Goal: Information Seeking & Learning: Learn about a topic

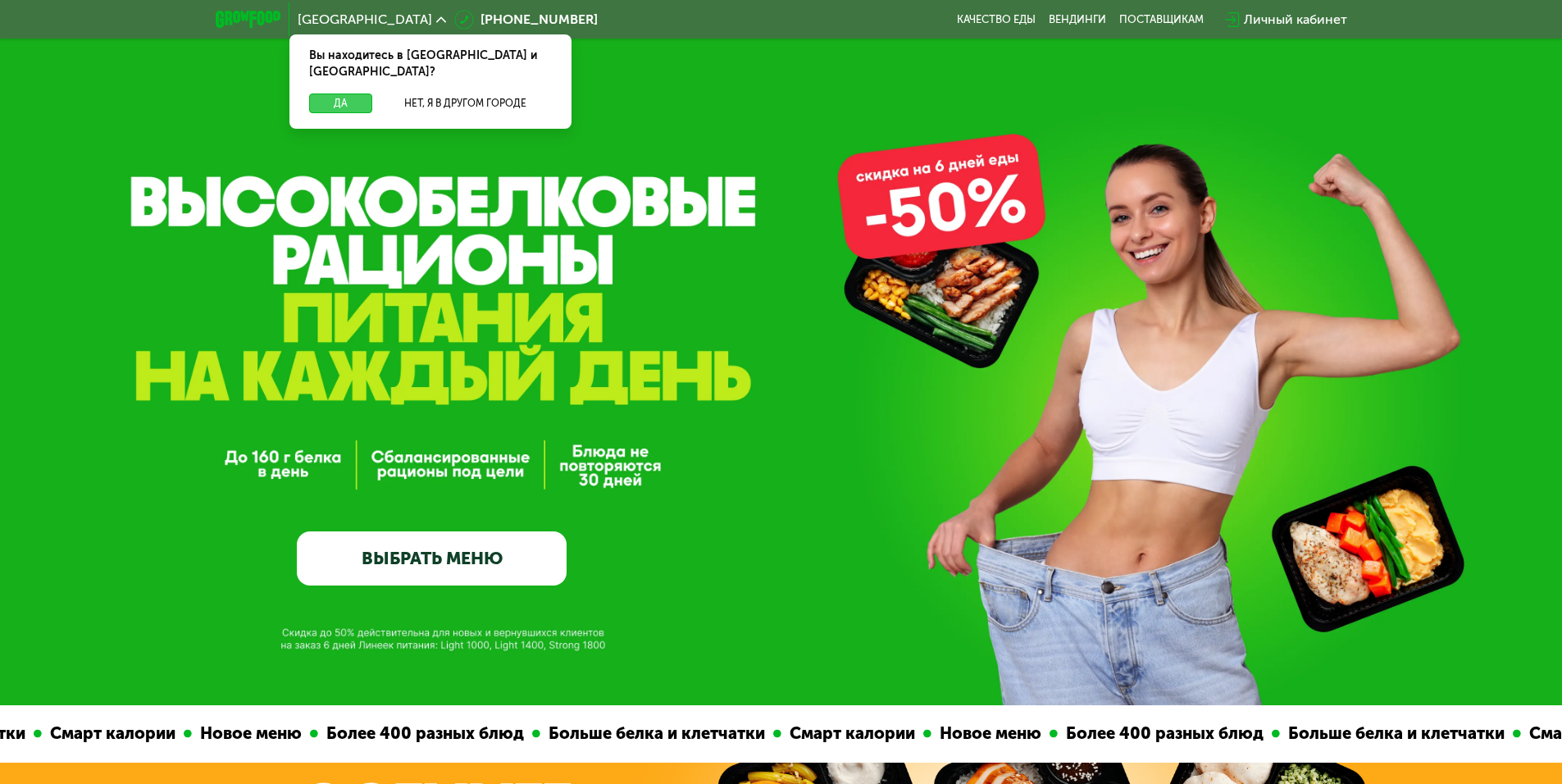
click at [350, 93] on button "Да" at bounding box center [341, 103] width 63 height 19
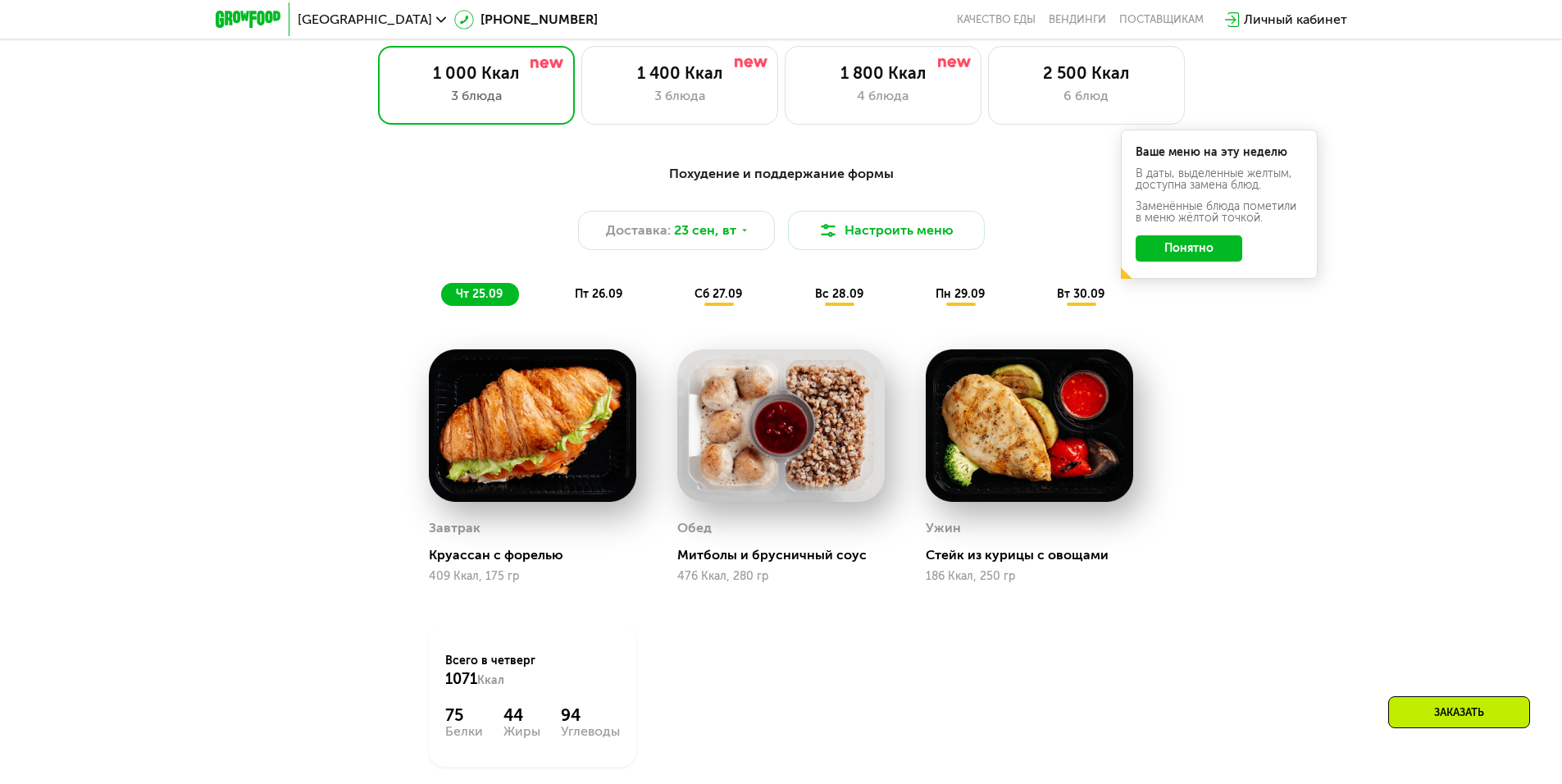
scroll to position [1557, 0]
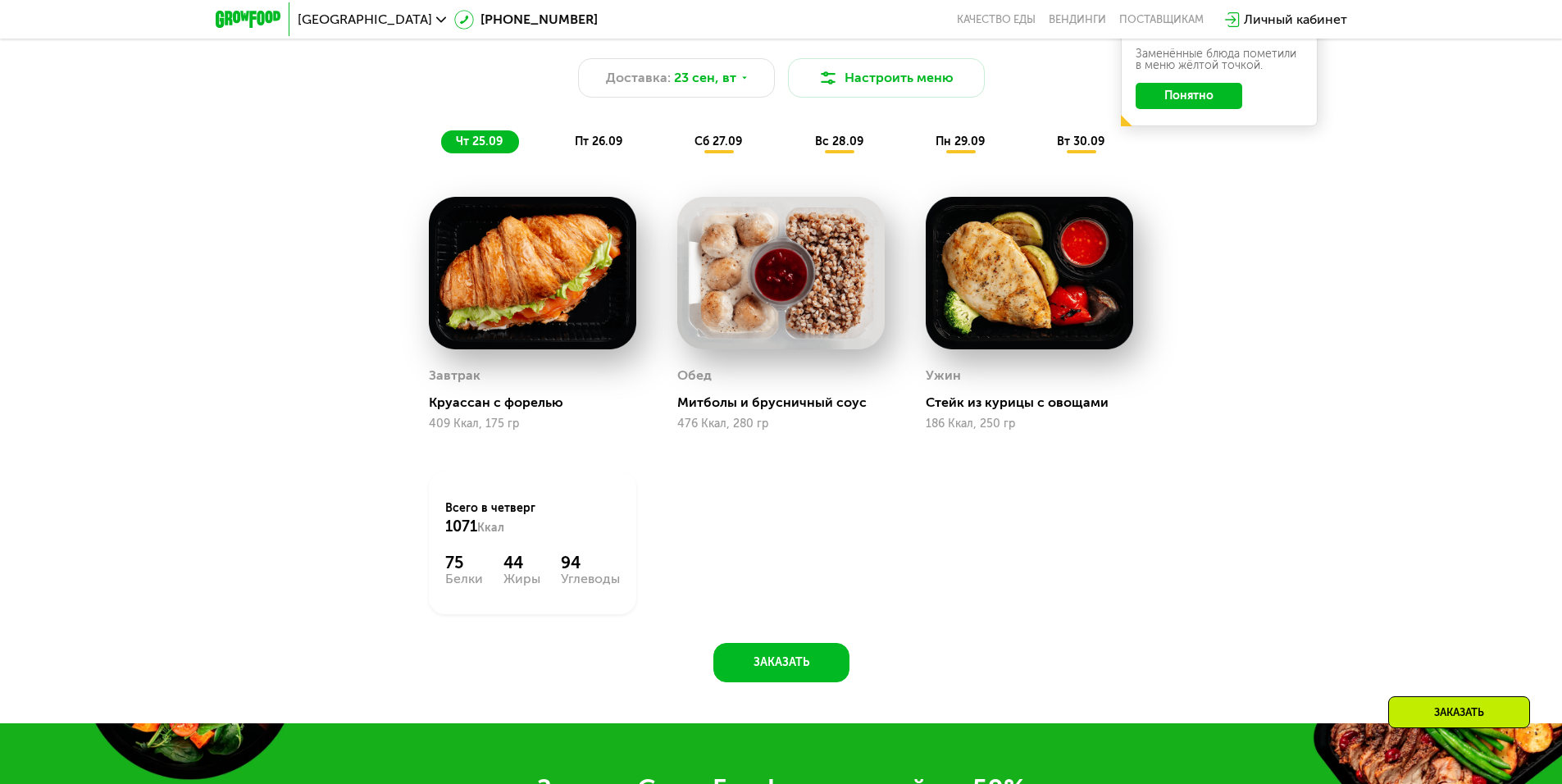
click at [1204, 107] on button "Понятно" at bounding box center [1188, 96] width 107 height 26
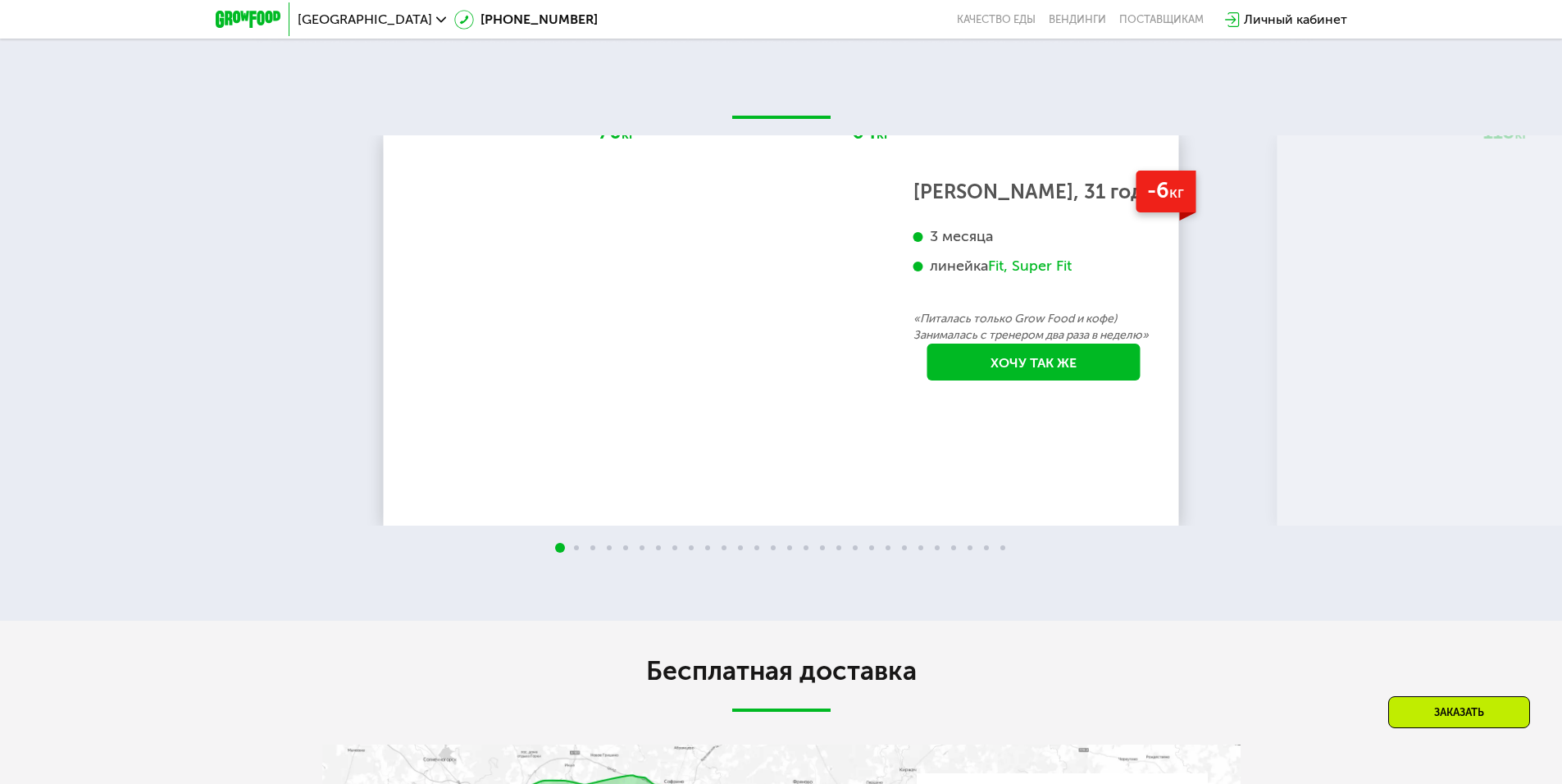
scroll to position [3443, 0]
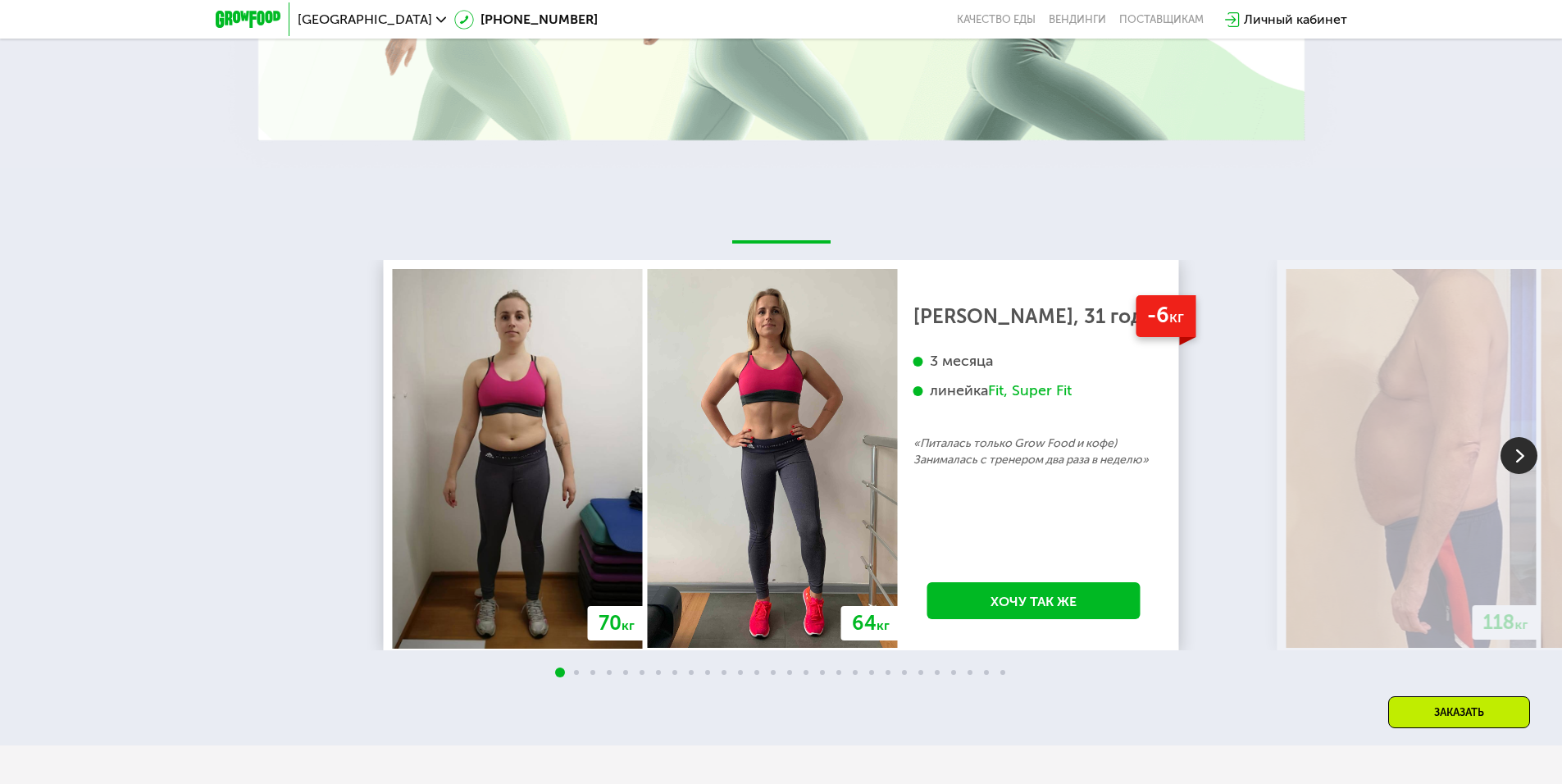
click at [574, 675] on span at bounding box center [576, 672] width 5 height 5
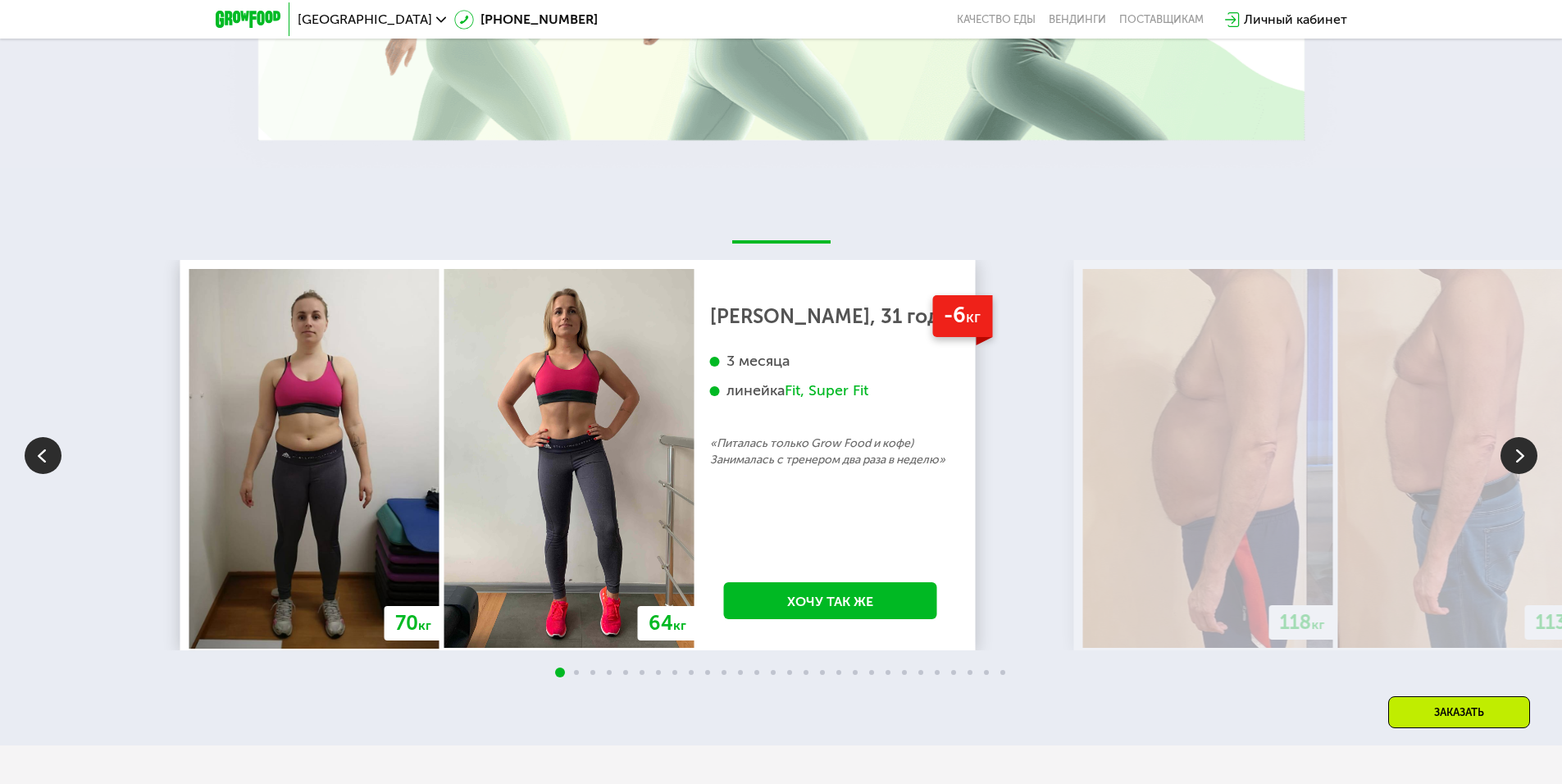
click at [448, 441] on div "70 кг 64 кг" at bounding box center [441, 458] width 510 height 379
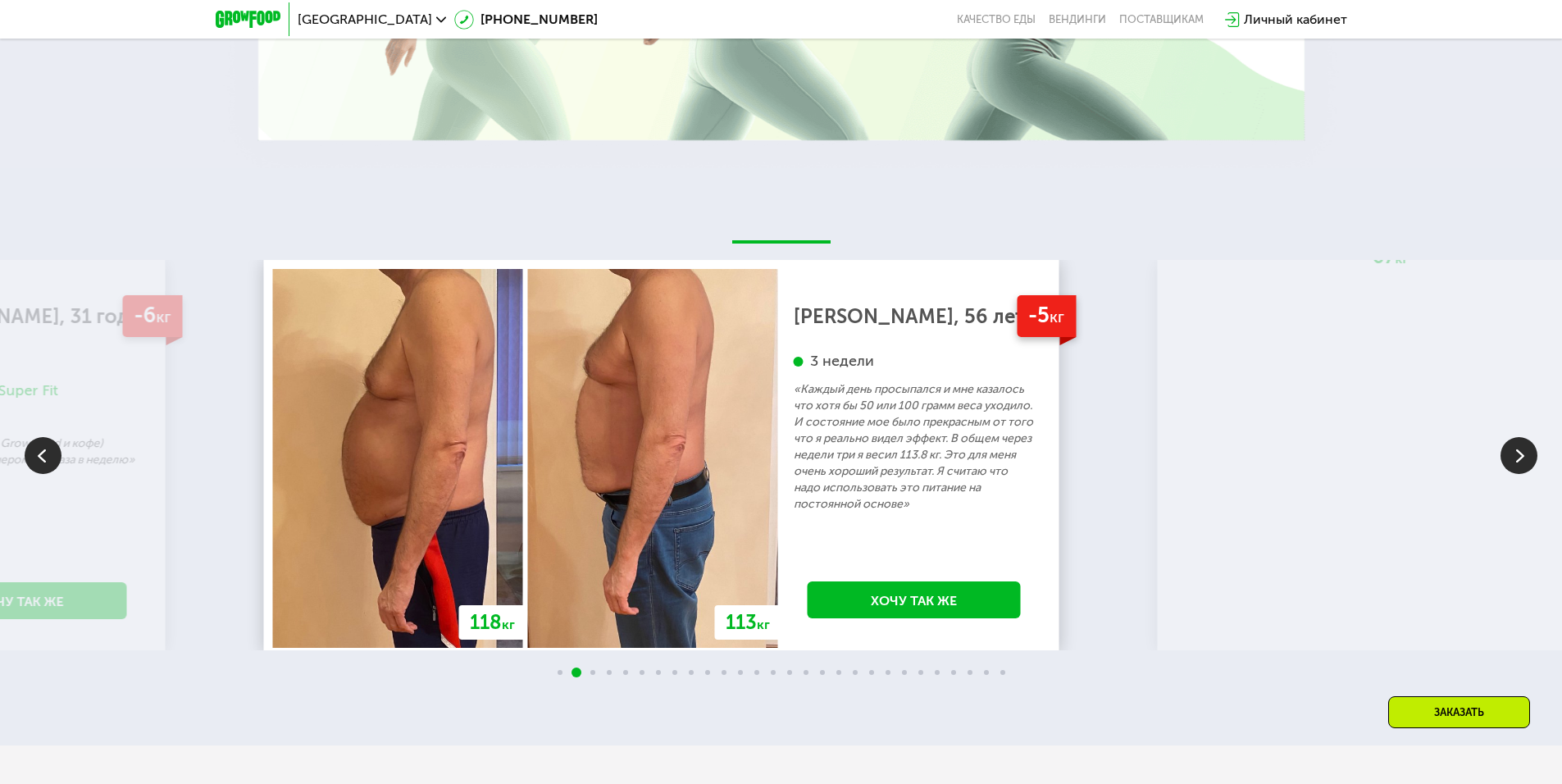
click at [616, 440] on img at bounding box center [653, 458] width 250 height 379
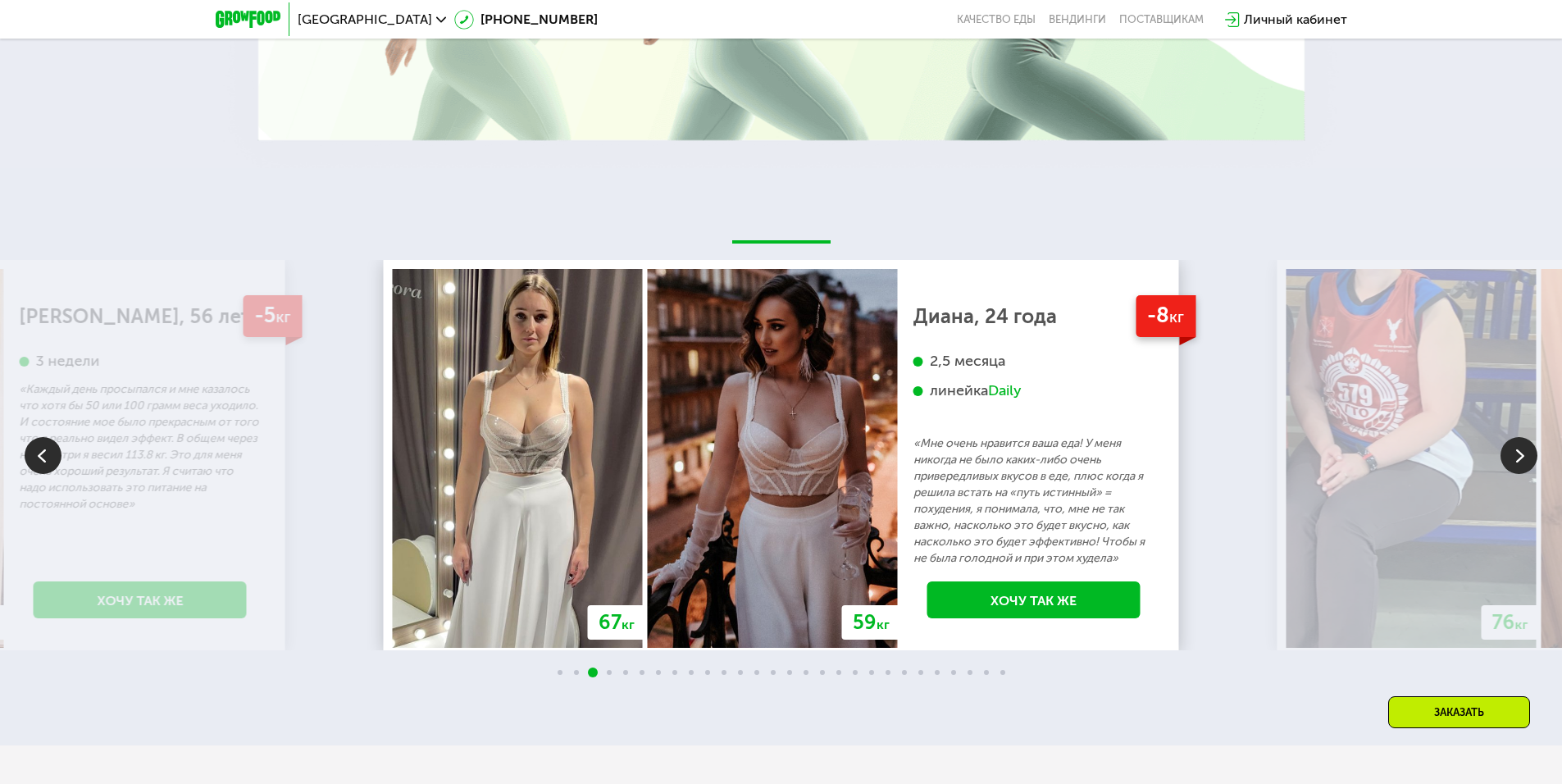
click at [914, 480] on p "«Мне очень нравится ваша еда! У меня никогда не было каких-либо очень привередл…" at bounding box center [1034, 500] width 241 height 131
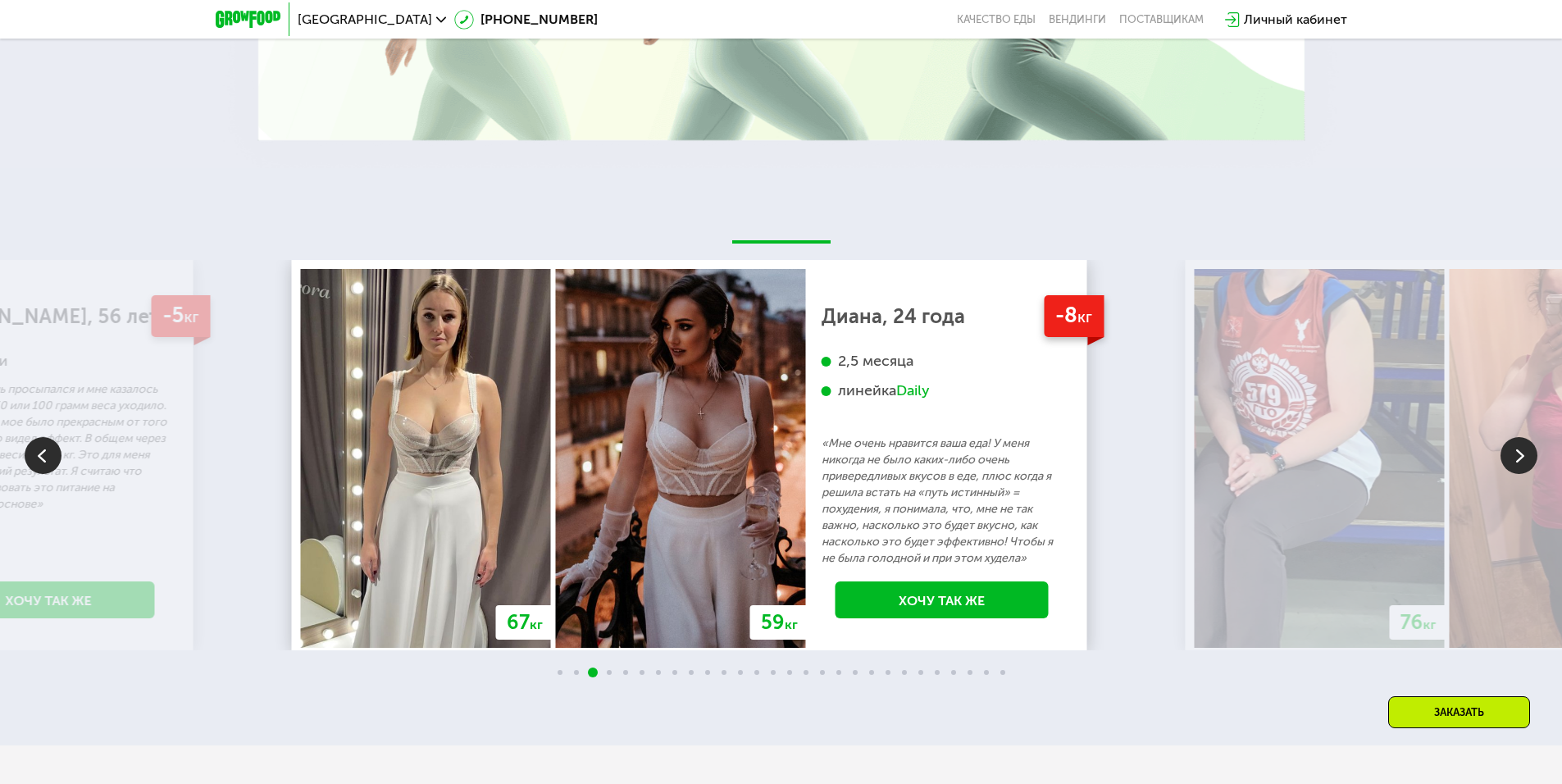
click at [821, 453] on p "«Мне очень нравится ваша еда! У меня никогда не было каких-либо очень привередл…" at bounding box center [942, 500] width 241 height 131
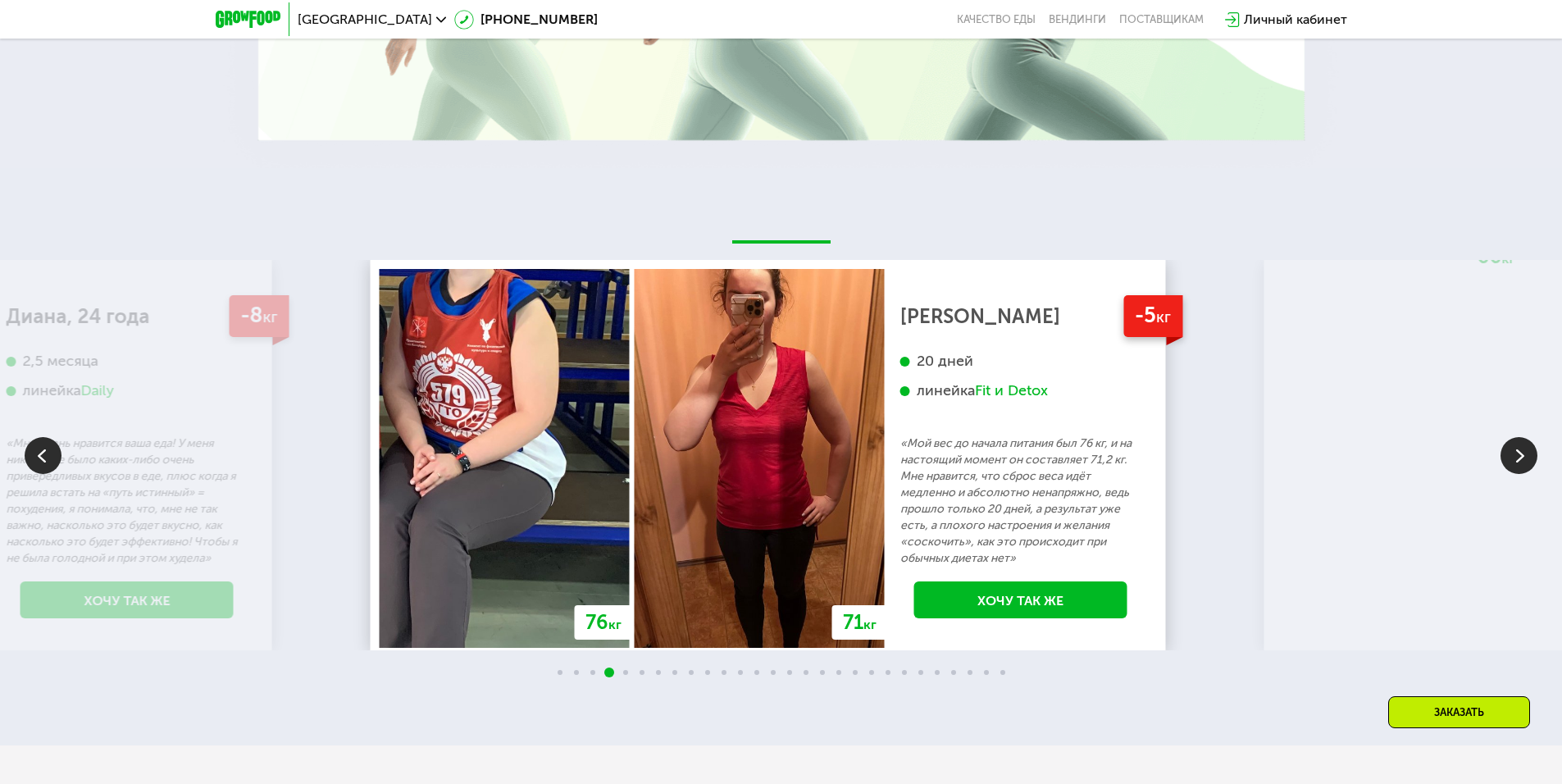
click at [900, 500] on p "«Мой вес до начала питания был 76 кг, и на настоящий момент он составляет 71,2 …" at bounding box center [1021, 500] width 241 height 131
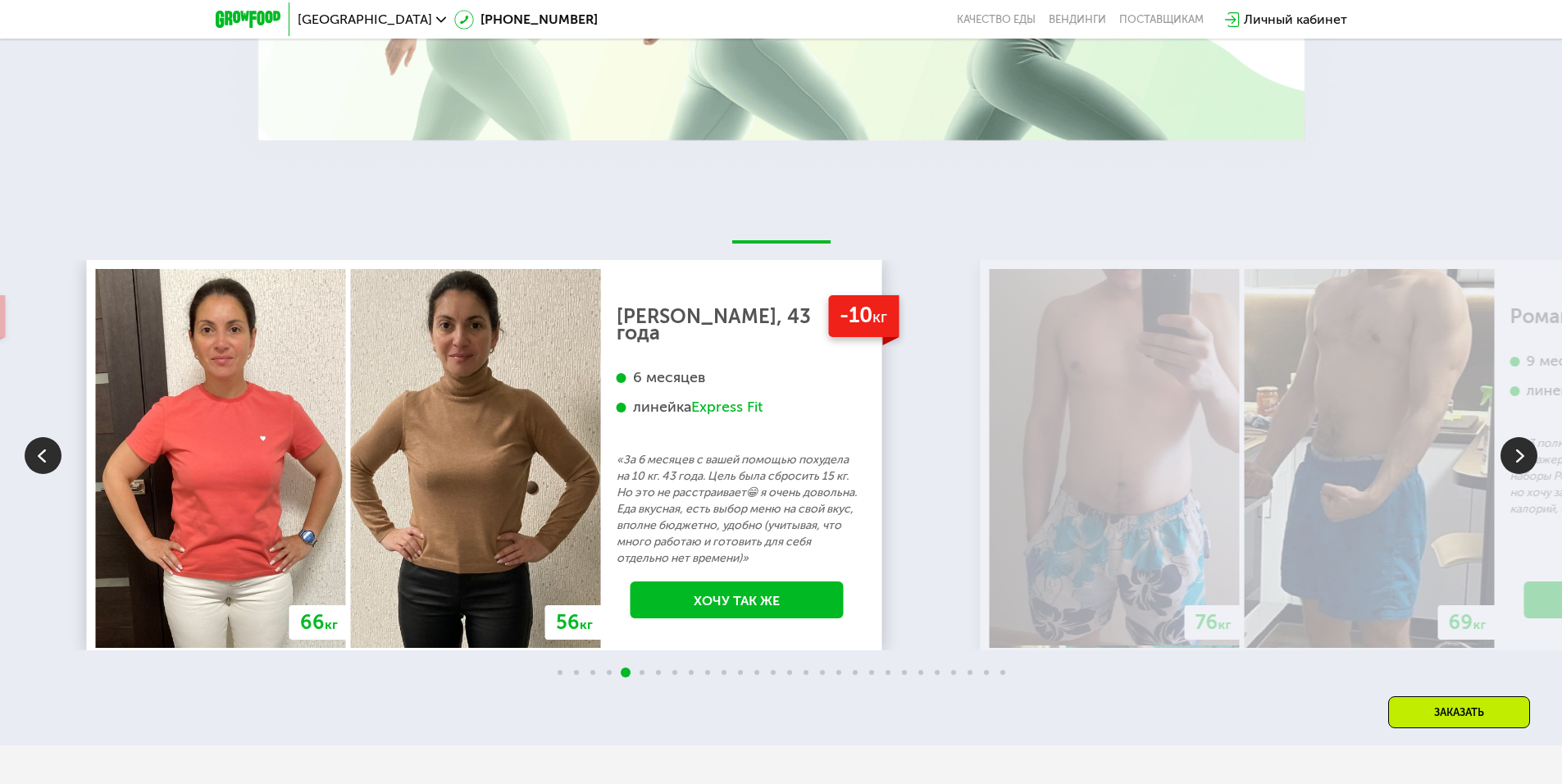
click at [621, 505] on p "«За 6 месяцев с вашей помощью похудела на 10 кг. 43 года. Цель была сбросить 15…" at bounding box center [737, 509] width 241 height 115
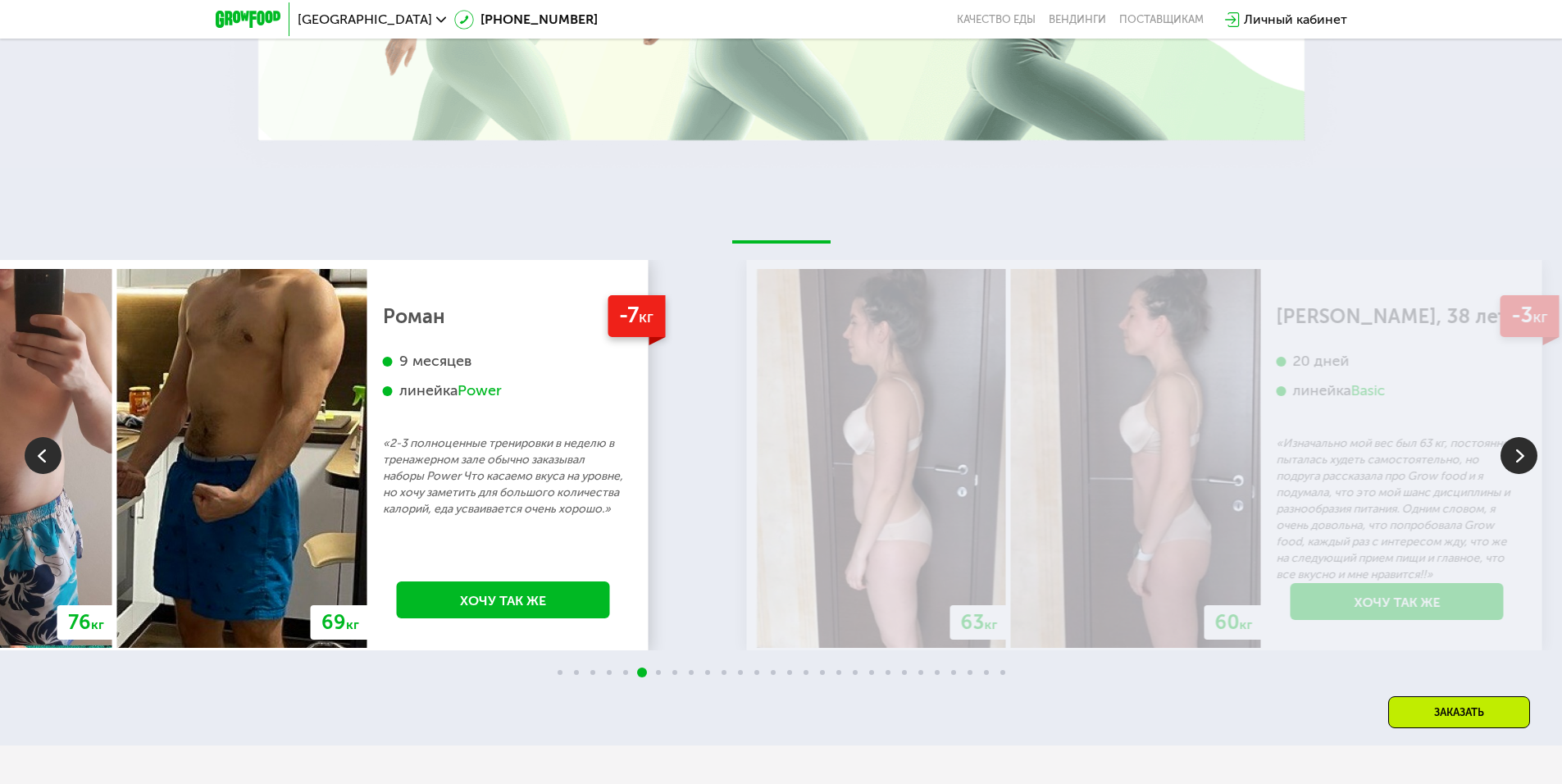
click at [472, 502] on p "«2-3 полноценные тренировки в неделю в тренажерном зале обычно заказывал наборы…" at bounding box center [504, 476] width 241 height 82
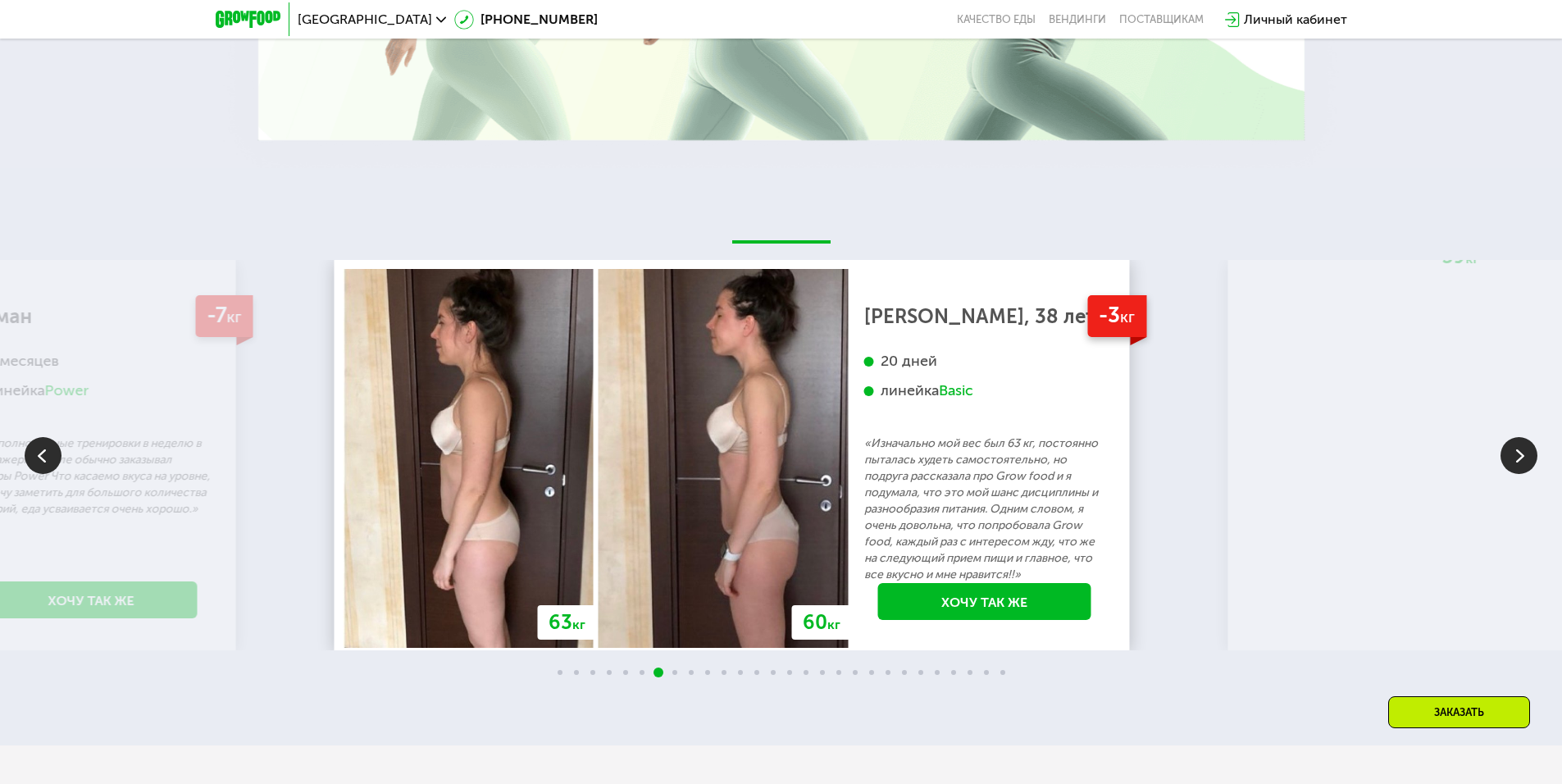
click at [864, 498] on p "«Изначально мой вес был 63 кг, постоянно пыталась худеть самостоятельно, но под…" at bounding box center [985, 509] width 241 height 148
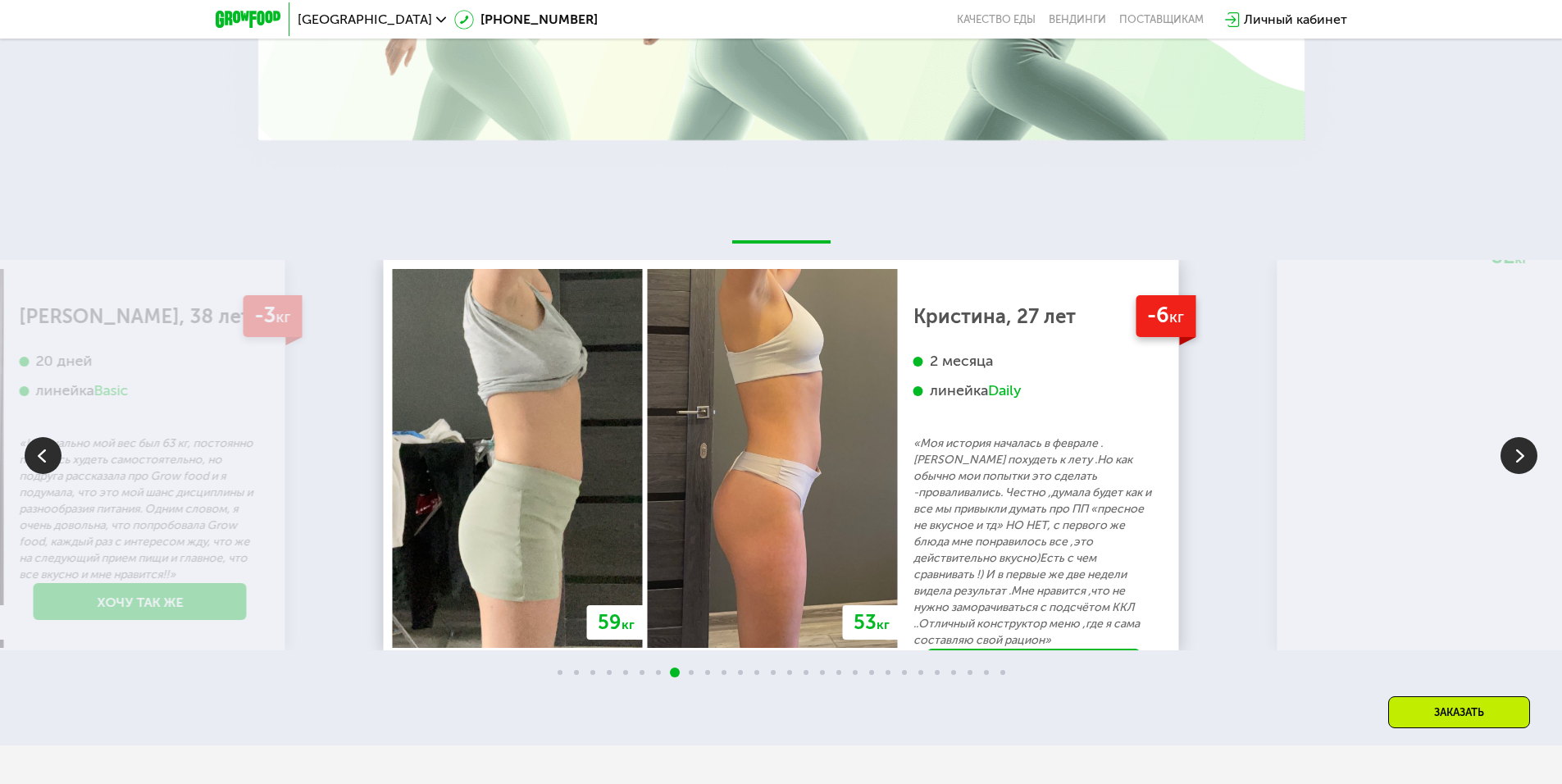
click at [914, 512] on p "«Моя история началась в феврале .[PERSON_NAME] похудеть к лету .Но как обычно м…" at bounding box center [1034, 542] width 241 height 213
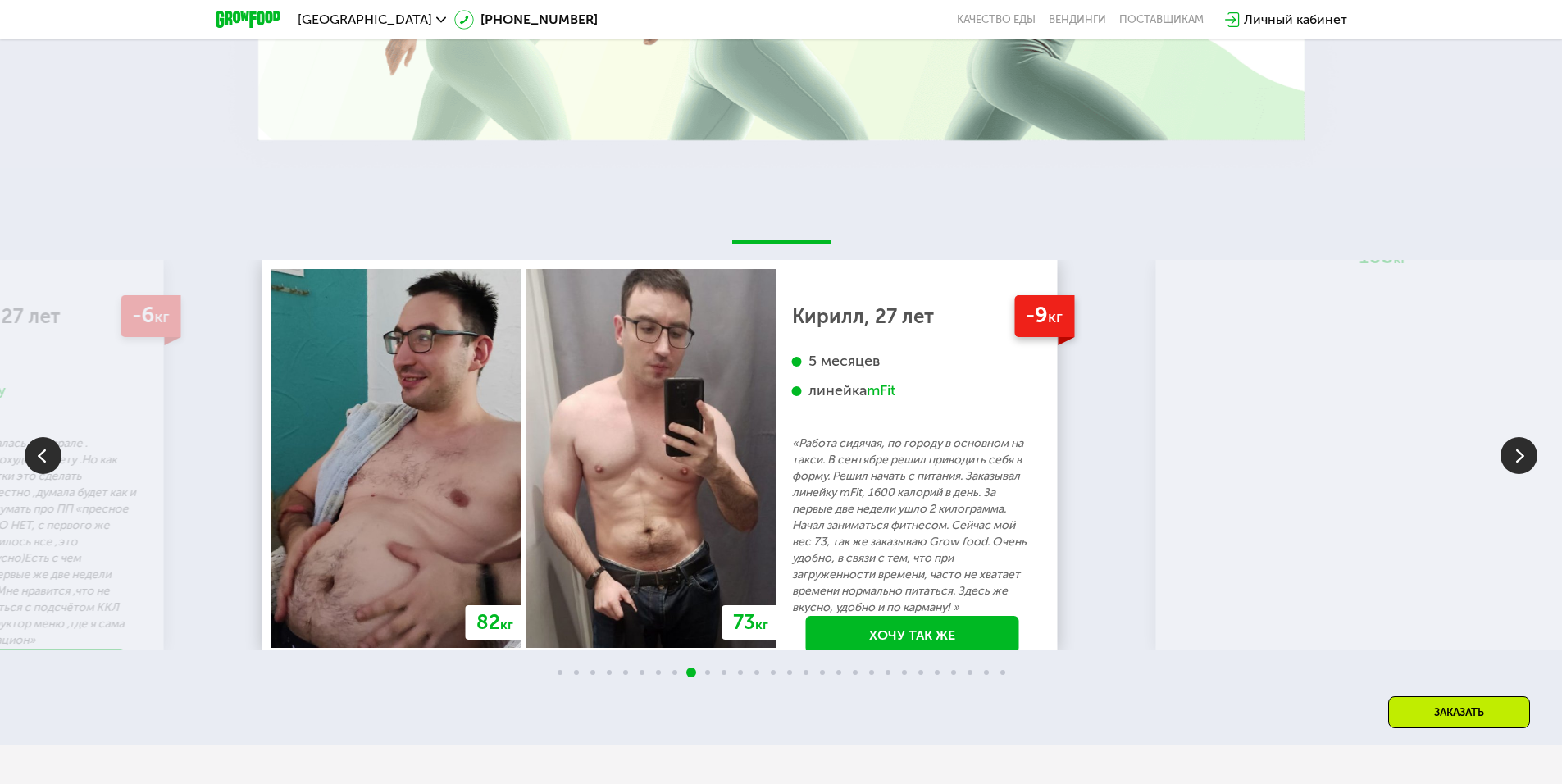
click at [792, 519] on p "«Работа сидячая, по городу в основном на такси. В сентябре решил приводить себя…" at bounding box center [913, 525] width 241 height 181
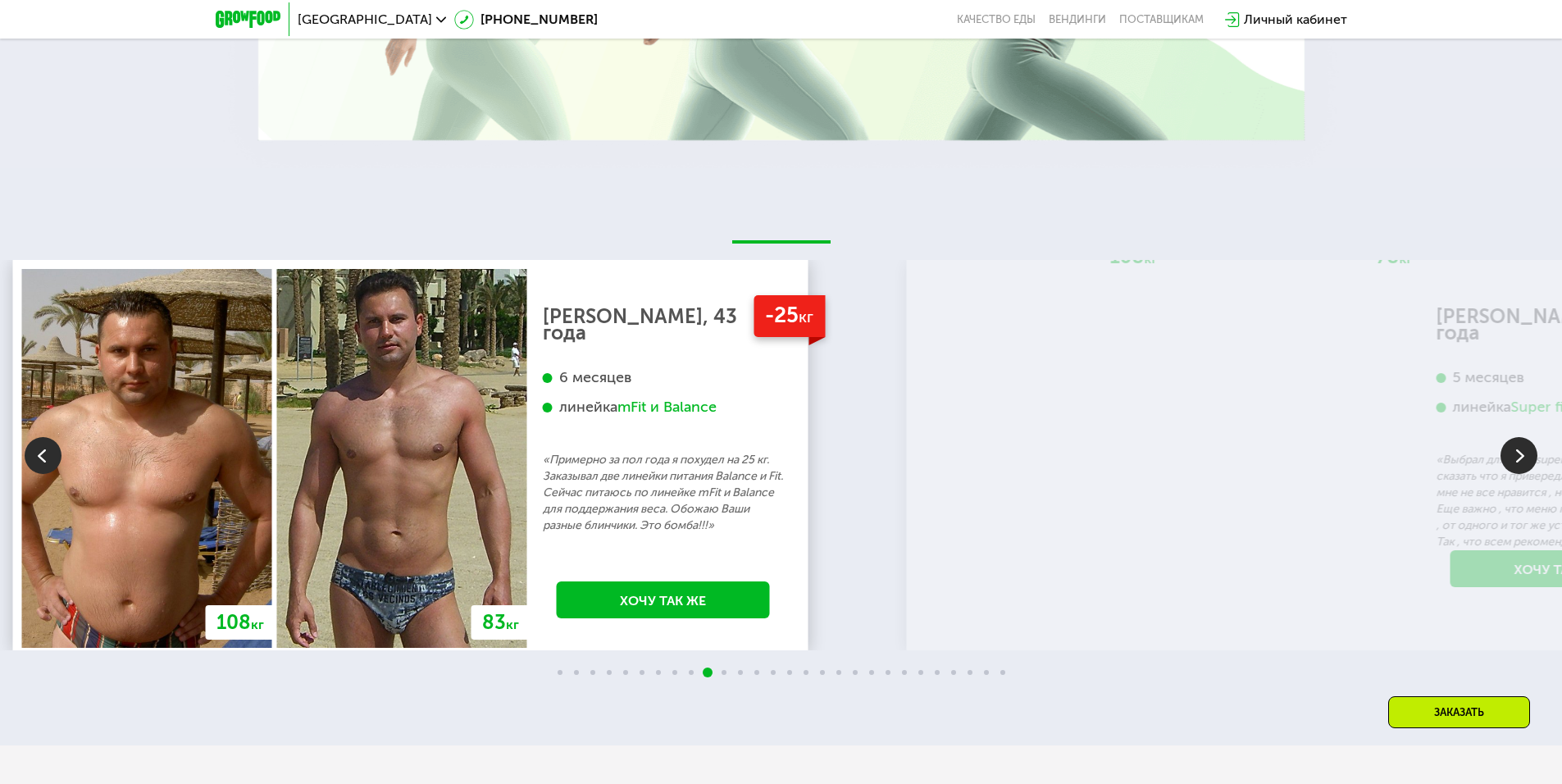
click at [527, 491] on div "-25 кг [PERSON_NAME], 43 года 6 месяцев линейка mFit и Balance «Примерно за пол…" at bounding box center [663, 458] width 272 height 379
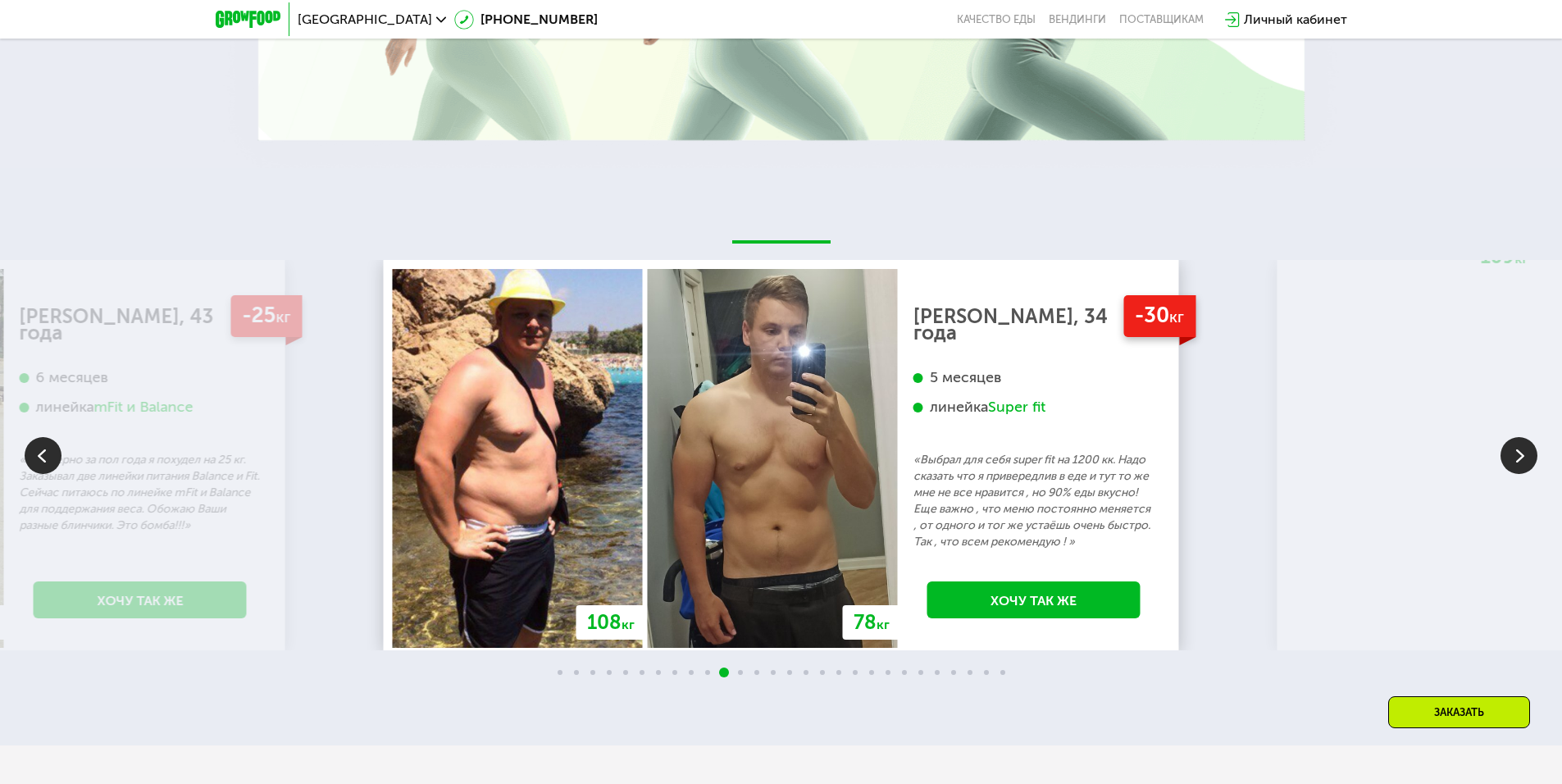
click at [898, 513] on div "-30 кг [PERSON_NAME], 34 года 5 месяцев линейка Super fit «Выбрал для себя supe…" at bounding box center [1033, 458] width 272 height 379
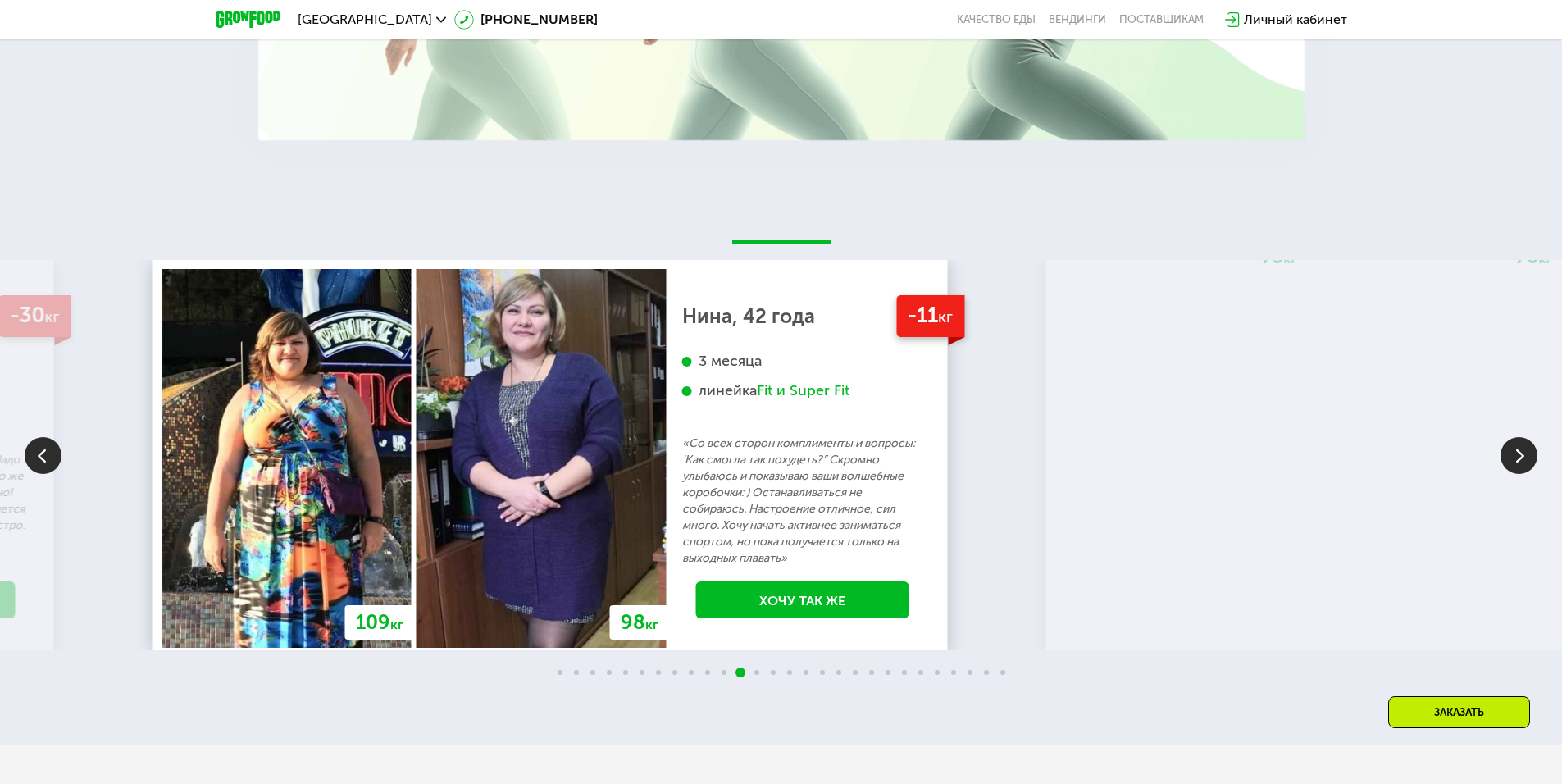
click at [682, 533] on p "«Со всех сторон комплименты и вопросы: 'Как смогла так похудеть?” Скромно улыба…" at bounding box center [803, 500] width 241 height 131
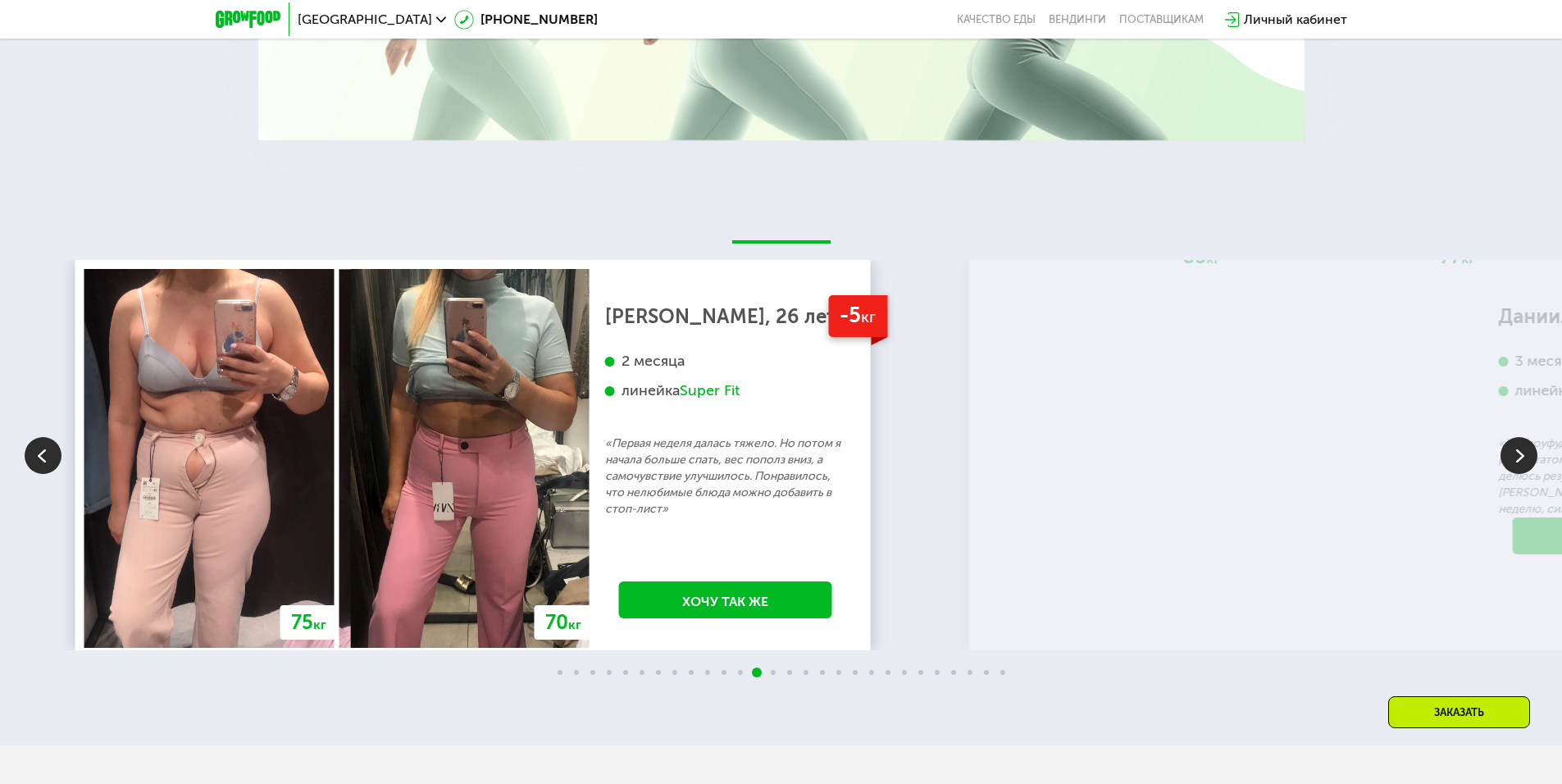
click at [683, 502] on p "«Первая неделя далась тяжело. Но потом я начала больше спать, вес пополз вниз, …" at bounding box center [726, 476] width 241 height 82
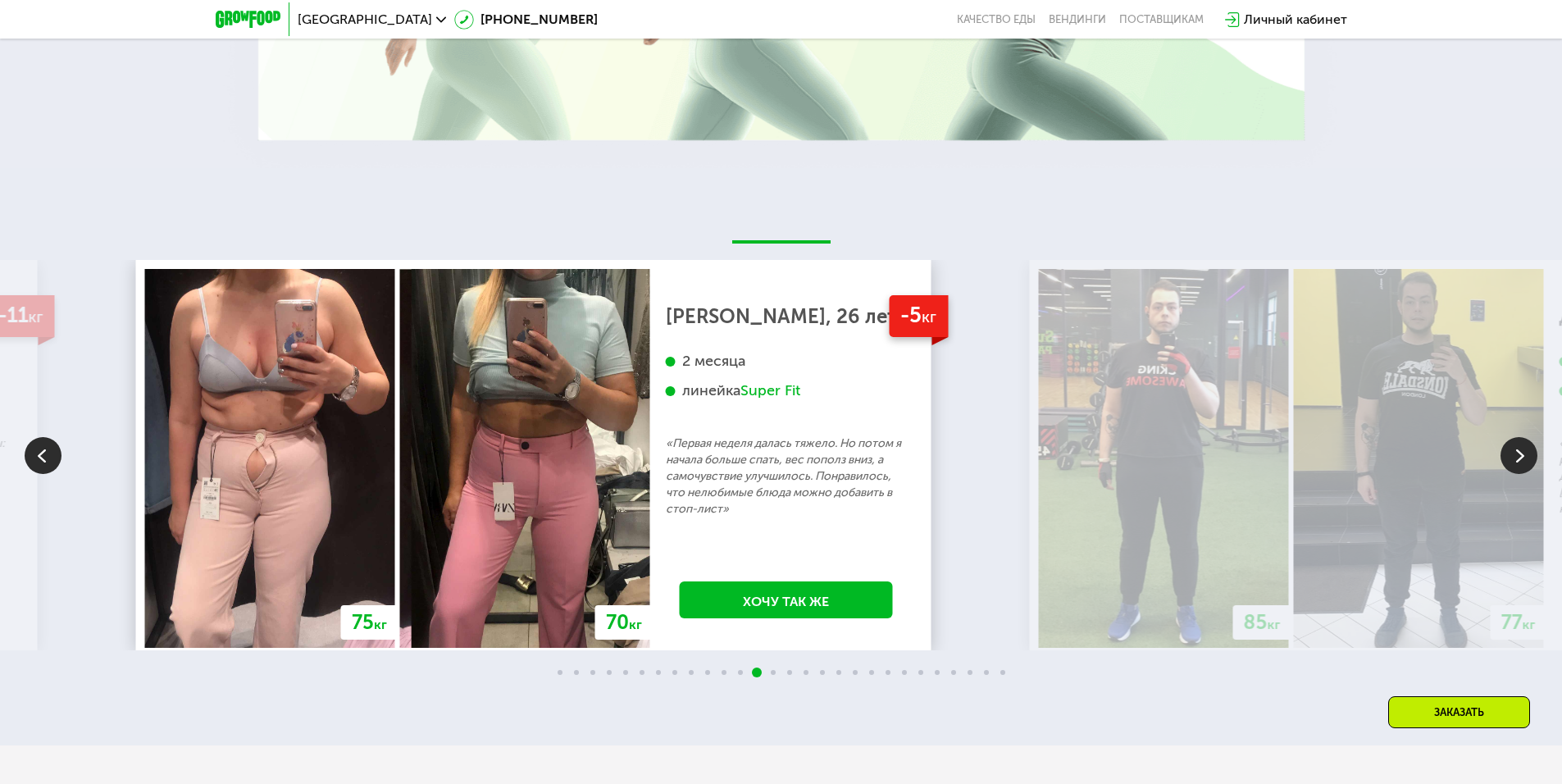
click at [666, 505] on p "«Первая неделя далась тяжело. Но потом я начала больше спать, вес пополз вниз, …" at bounding box center [787, 476] width 241 height 82
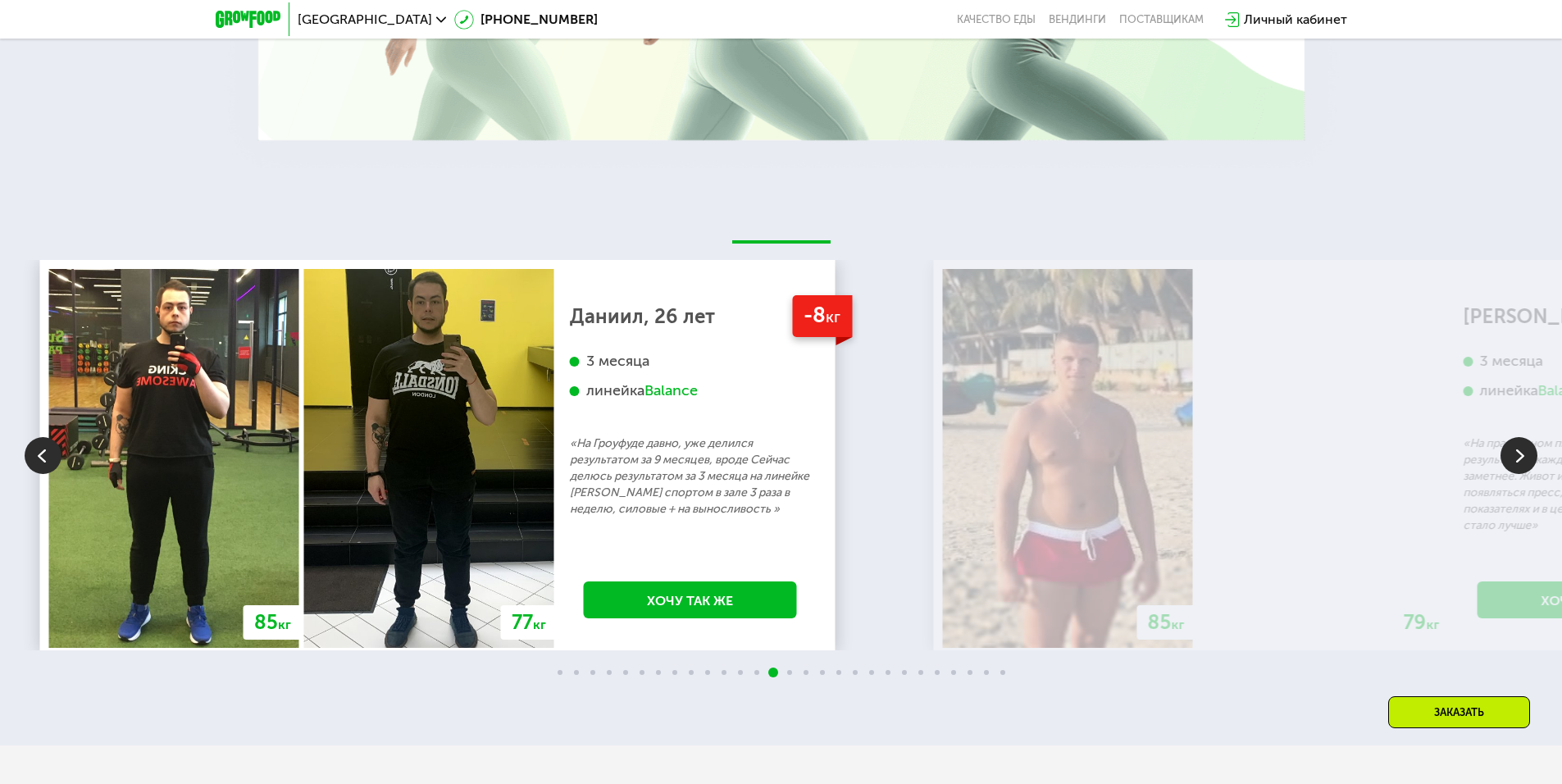
click at [672, 478] on p "«На Гроуфуде давно, уже делился результатом за 9 месяцев, вроде Сейчас делюсь р…" at bounding box center [691, 476] width 241 height 82
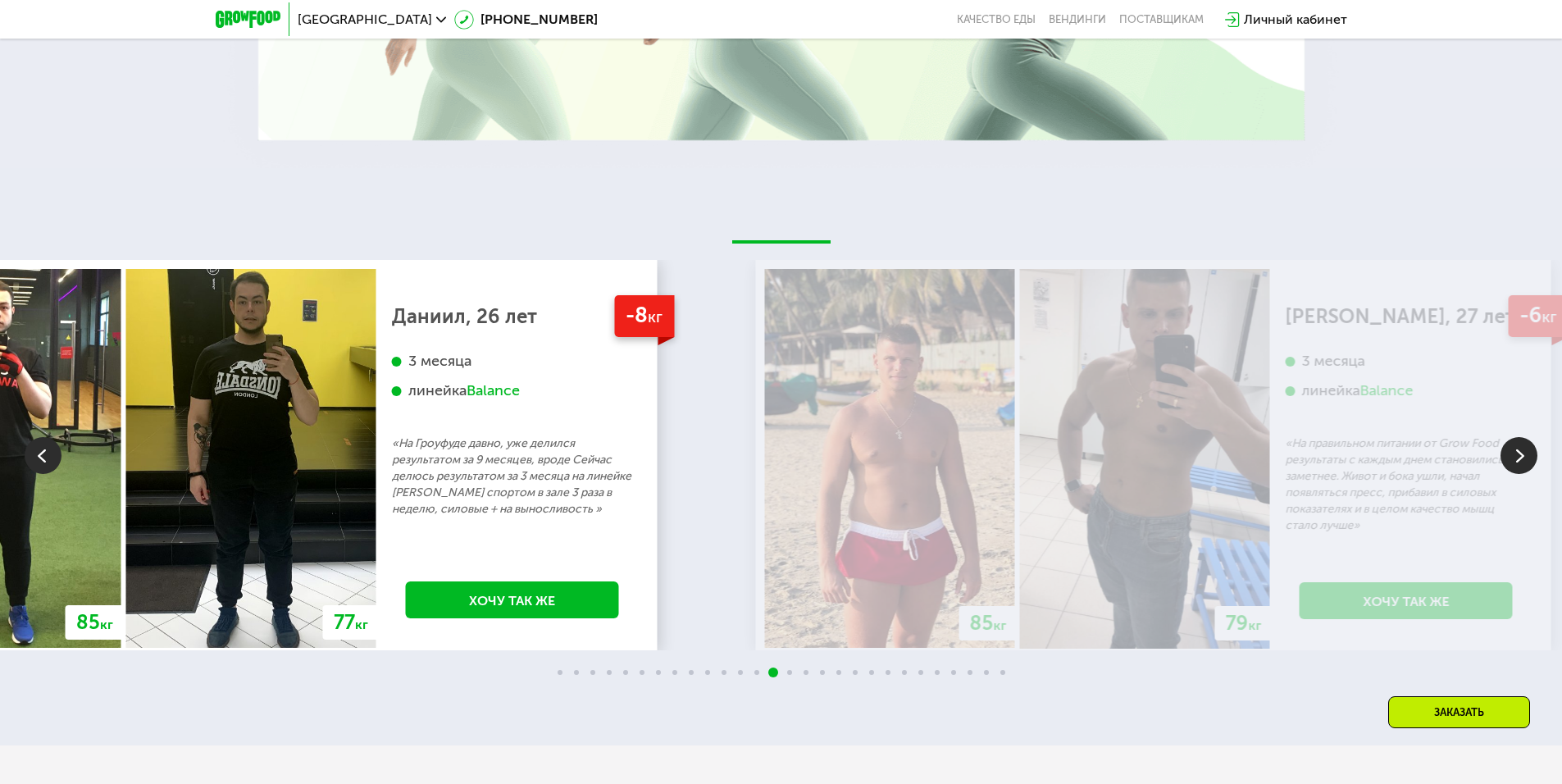
click at [407, 447] on p "«На Гроуфуде давно, уже делился результатом за 9 месяцев, вроде Сейчас делюсь р…" at bounding box center [513, 476] width 241 height 82
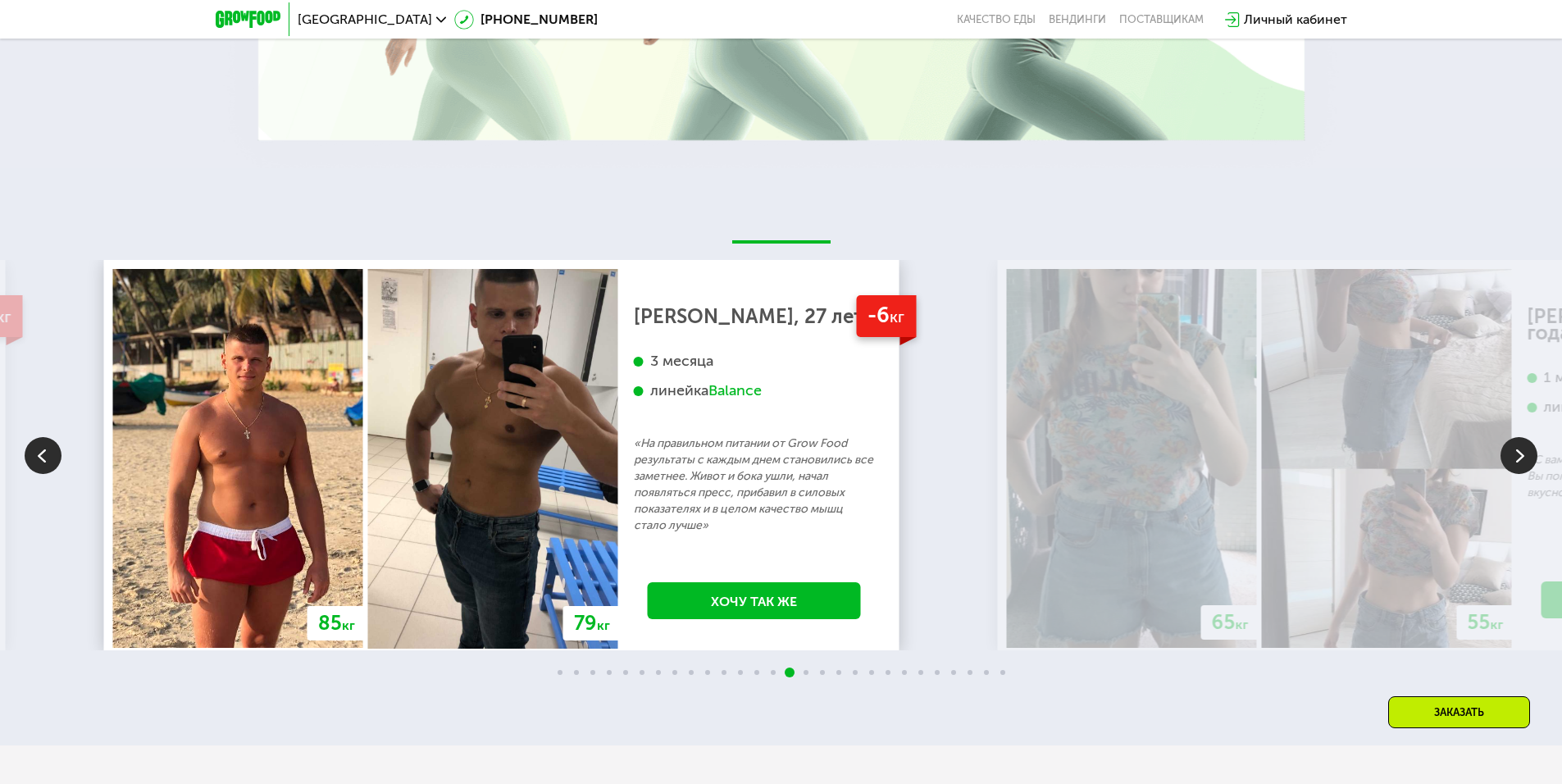
click at [633, 506] on p "«На правильном питании от Grow Food результаты с каждым днем становились все за…" at bounding box center [754, 484] width 241 height 99
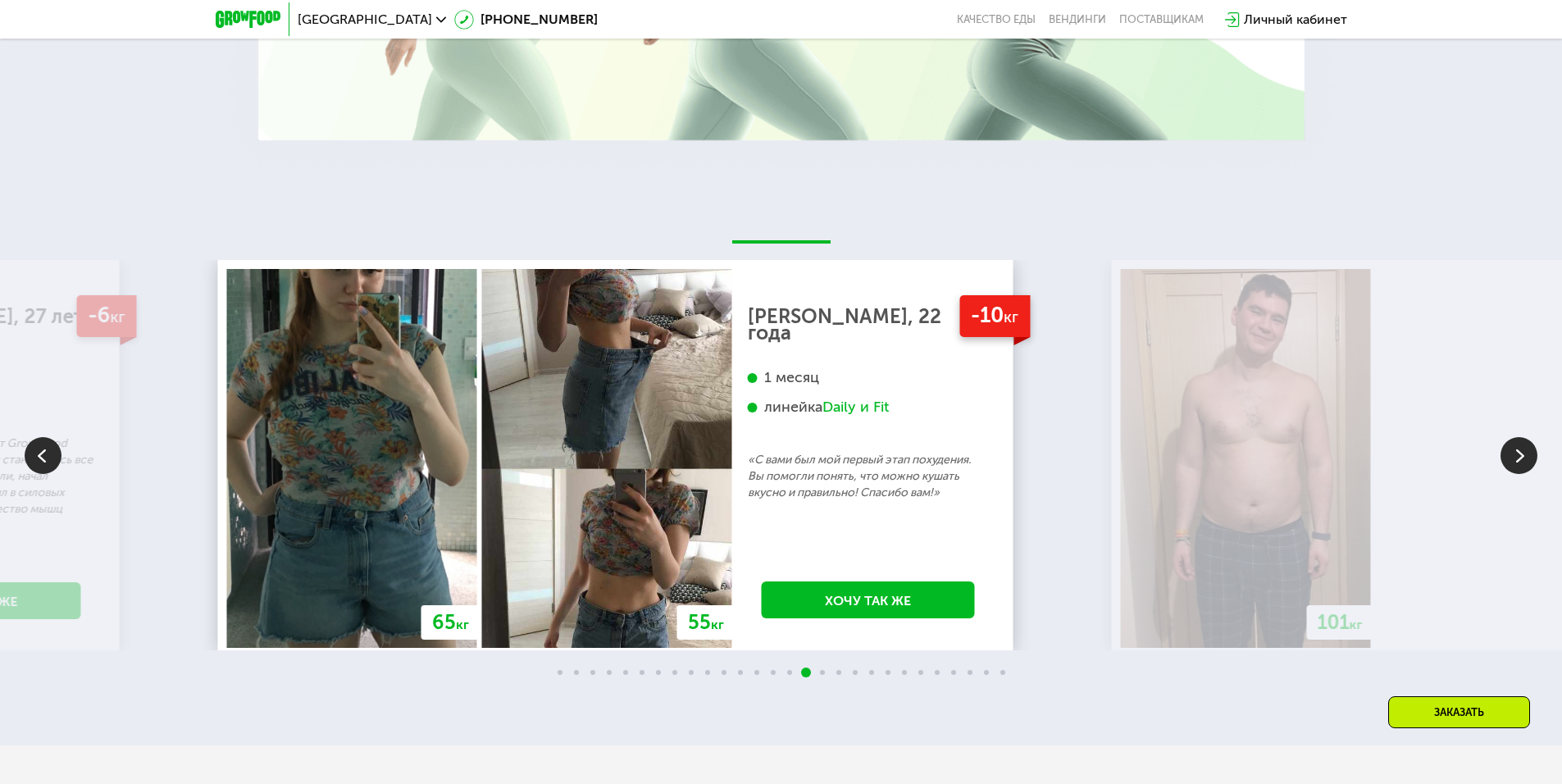
click at [732, 503] on div "-10 кг [PERSON_NAME], 22 года 1 месяц линейка Daily и Fit «С вами был мой первы…" at bounding box center [868, 458] width 272 height 379
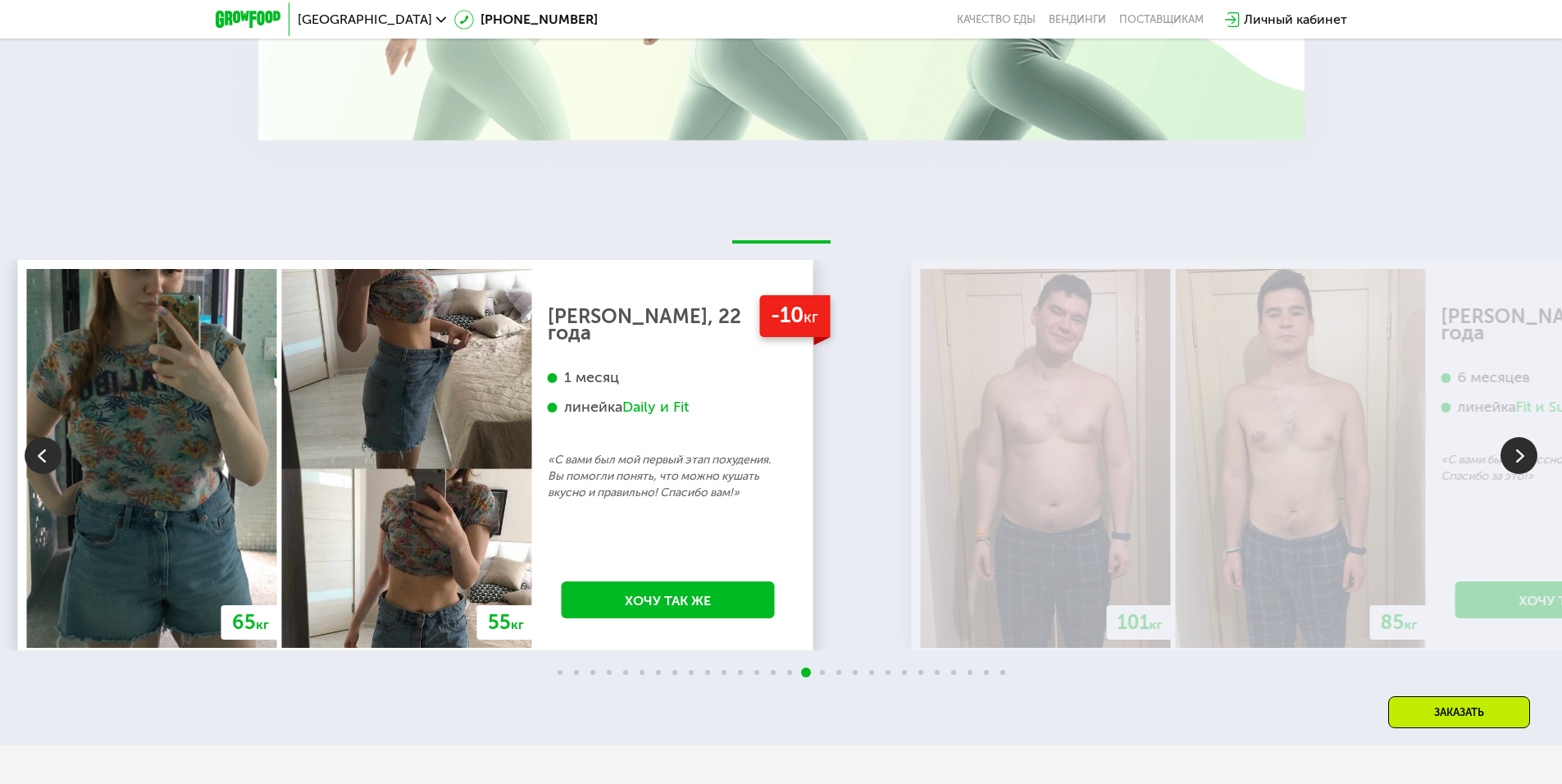
click at [615, 497] on div "-10 кг [PERSON_NAME], 22 года 1 месяц линейка Daily и Fit «С вами был мой первы…" at bounding box center [668, 458] width 272 height 379
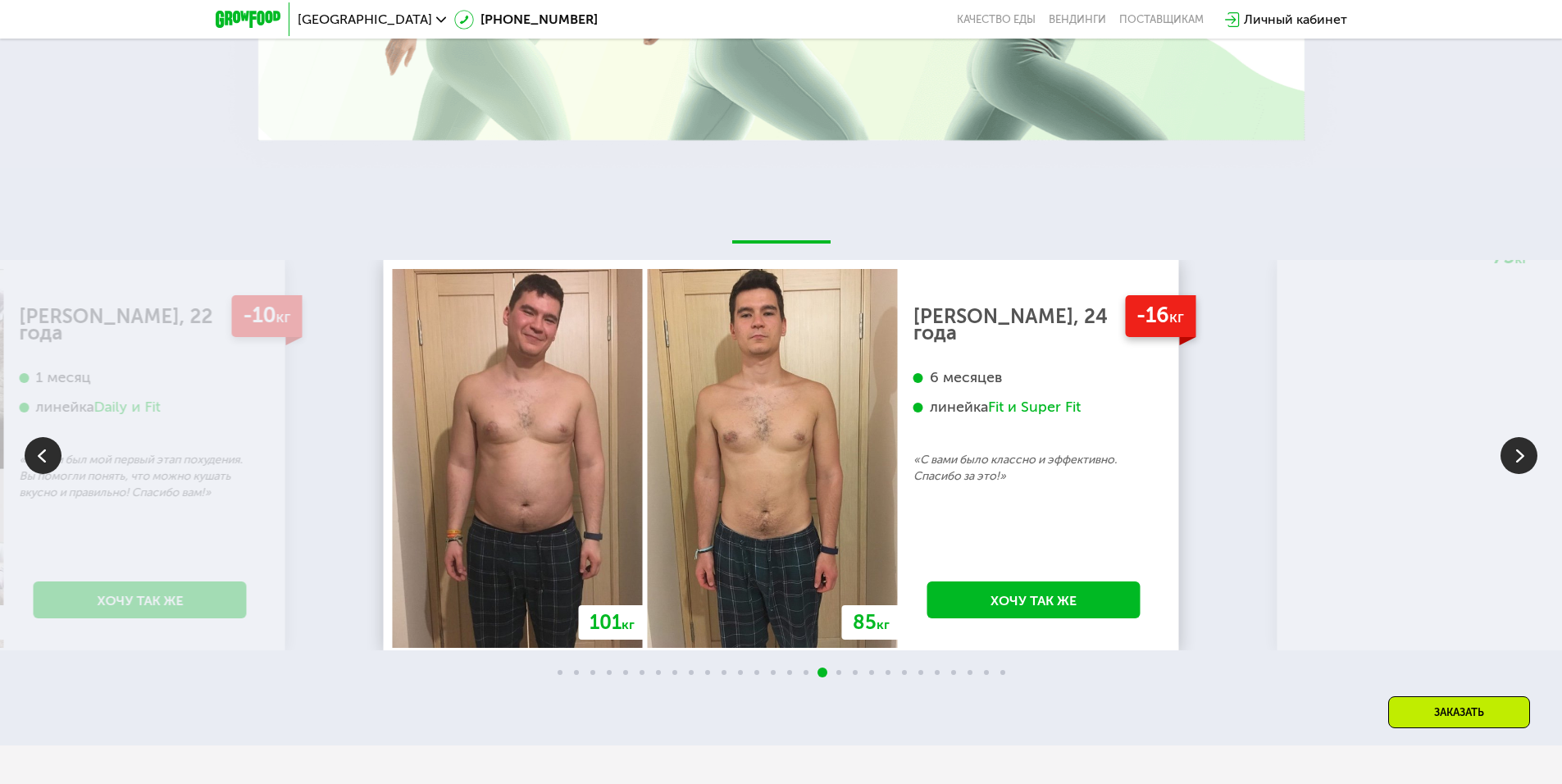
click at [898, 465] on div "-16 кг [PERSON_NAME], 24 года 6 месяцев линейка Fit и Super Fit «С вами было кл…" at bounding box center [1033, 458] width 272 height 379
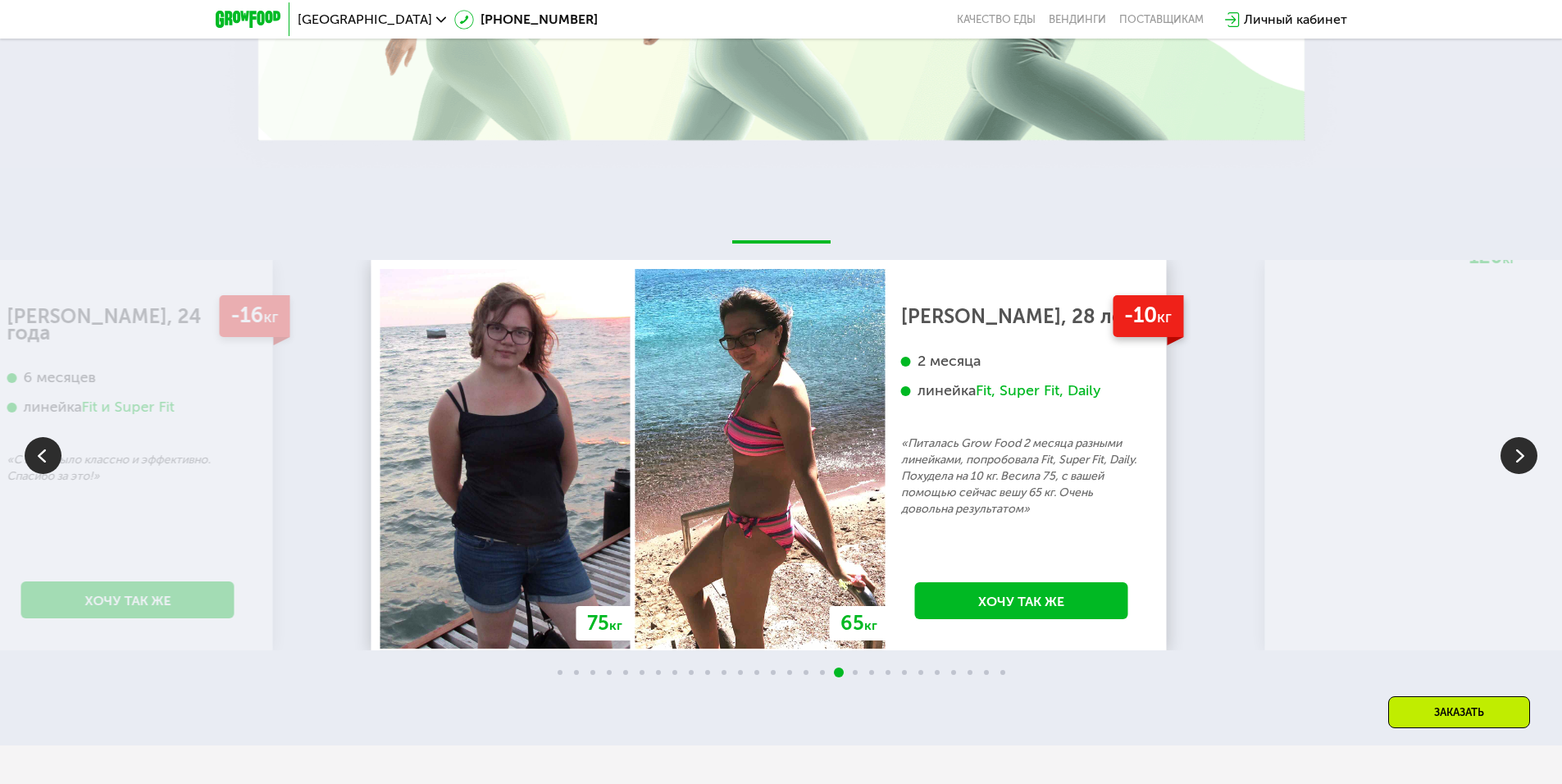
click at [901, 446] on p "«Питалась Grow Food 2 месяца разными линейками, попробовала Fit, Super Fit, Dai…" at bounding box center [1022, 476] width 241 height 82
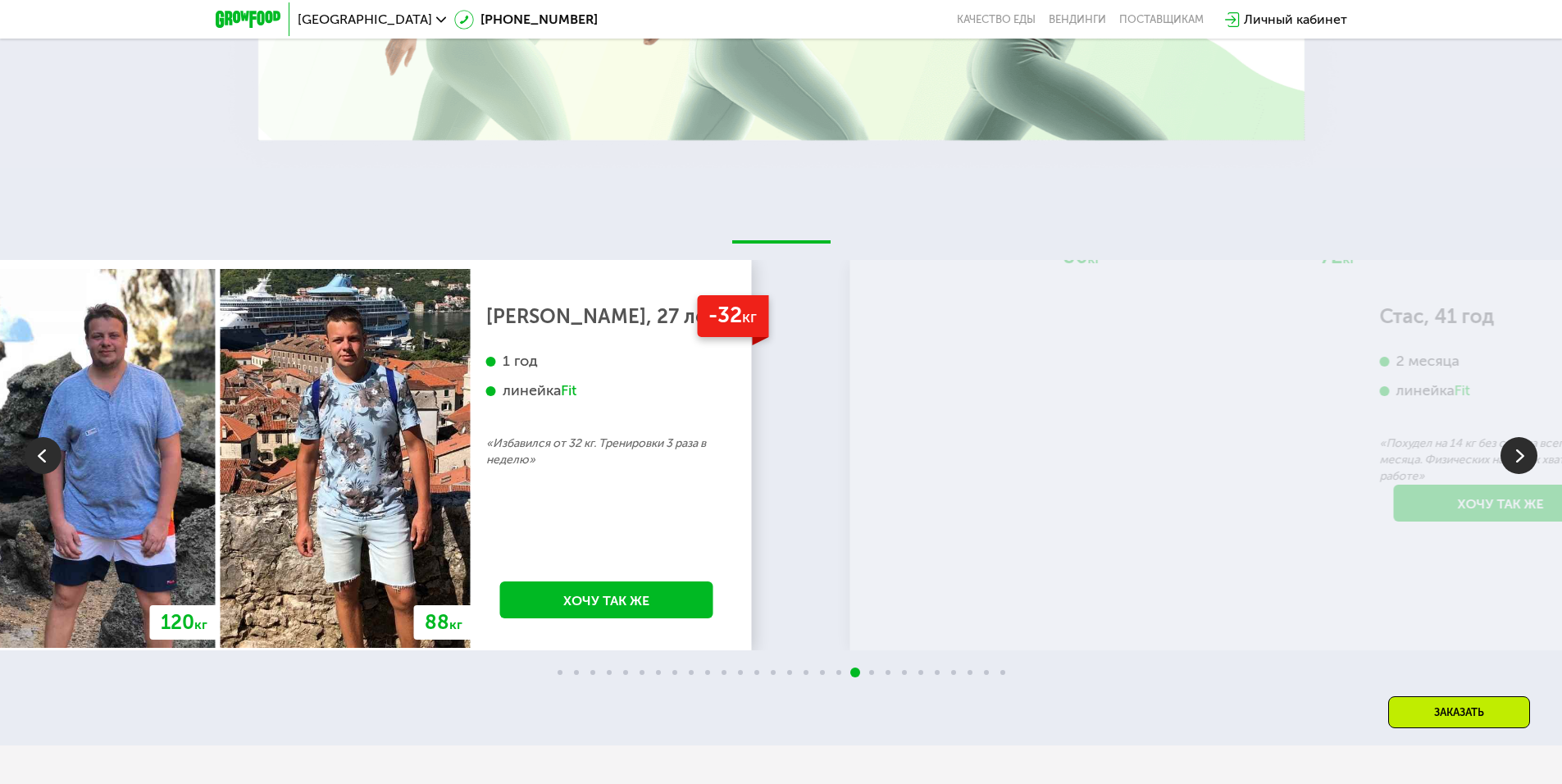
click at [470, 474] on div "-32 кг [PERSON_NAME], 27 лет 1 год линейка Fit «Избавился от 32 кг. Тренировки …" at bounding box center [606, 458] width 272 height 379
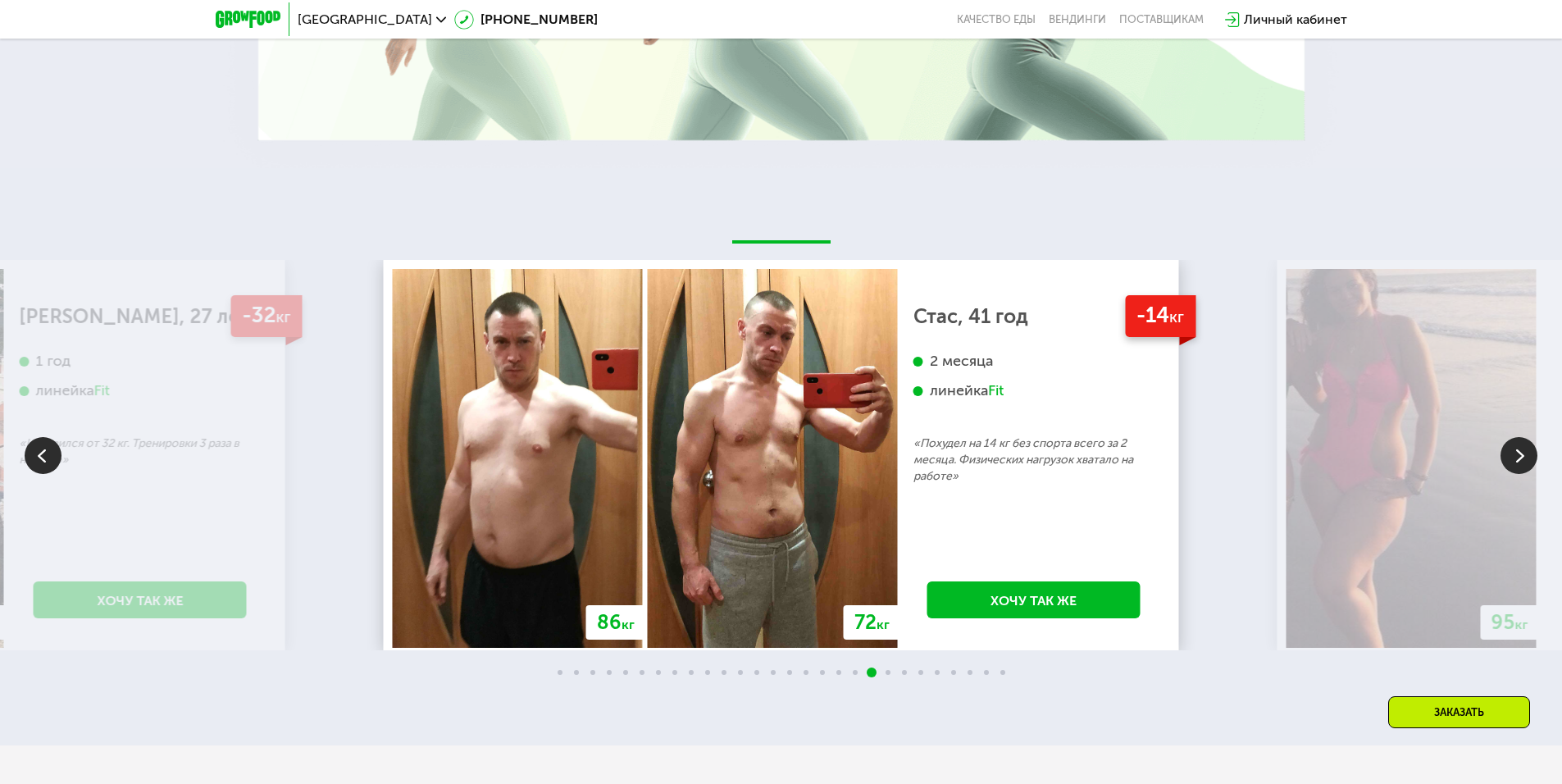
click at [898, 440] on div "-14 кг [PERSON_NAME], 41 год 2 месяца линейка Fit «Похудел на 14 кг без спорта …" at bounding box center [1033, 458] width 272 height 379
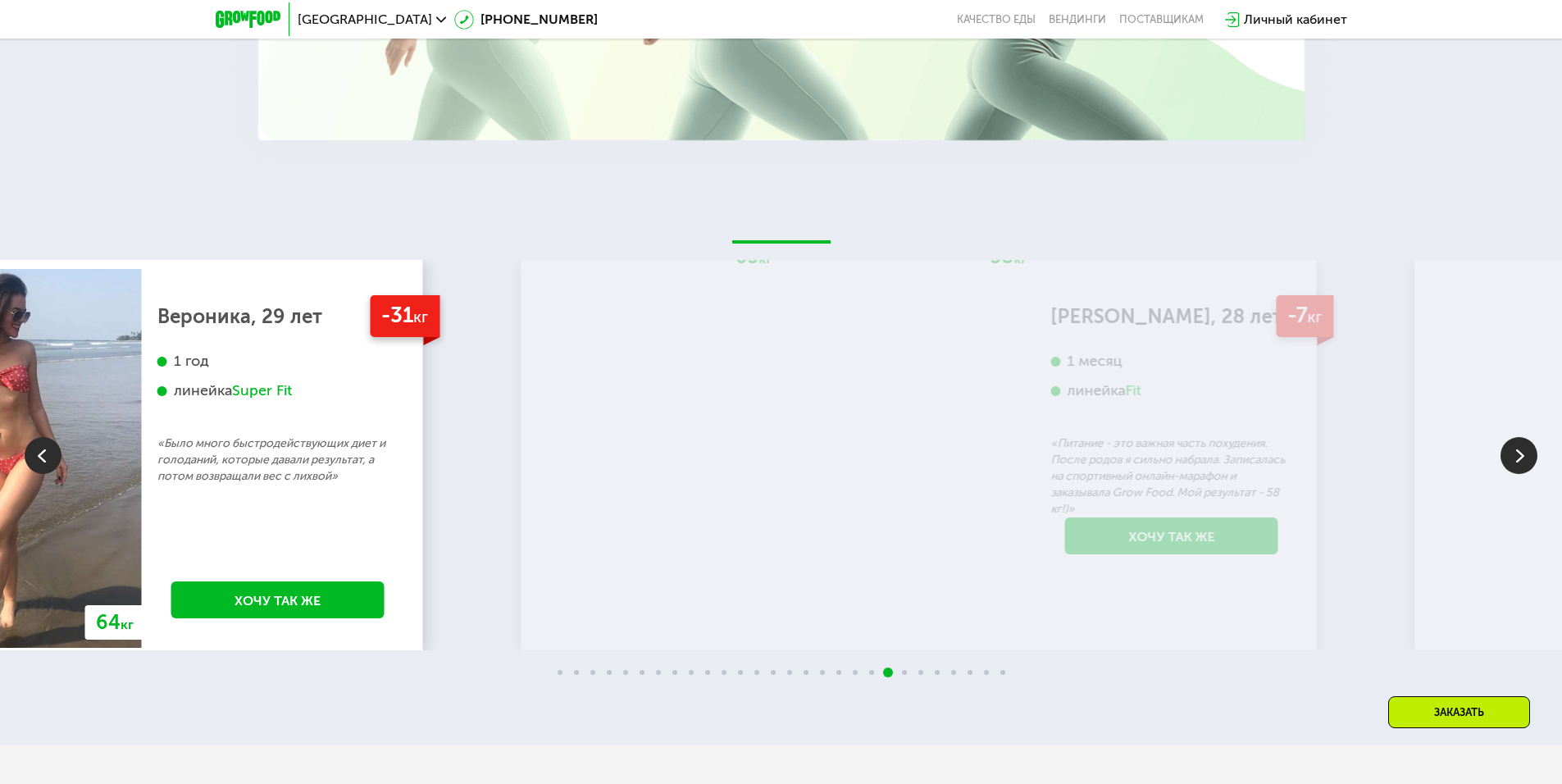
click at [340, 443] on div "-31 кг Вероника, 29 лет 1 год линейка Super Fit «Было много быстродействующих д…" at bounding box center [278, 458] width 272 height 379
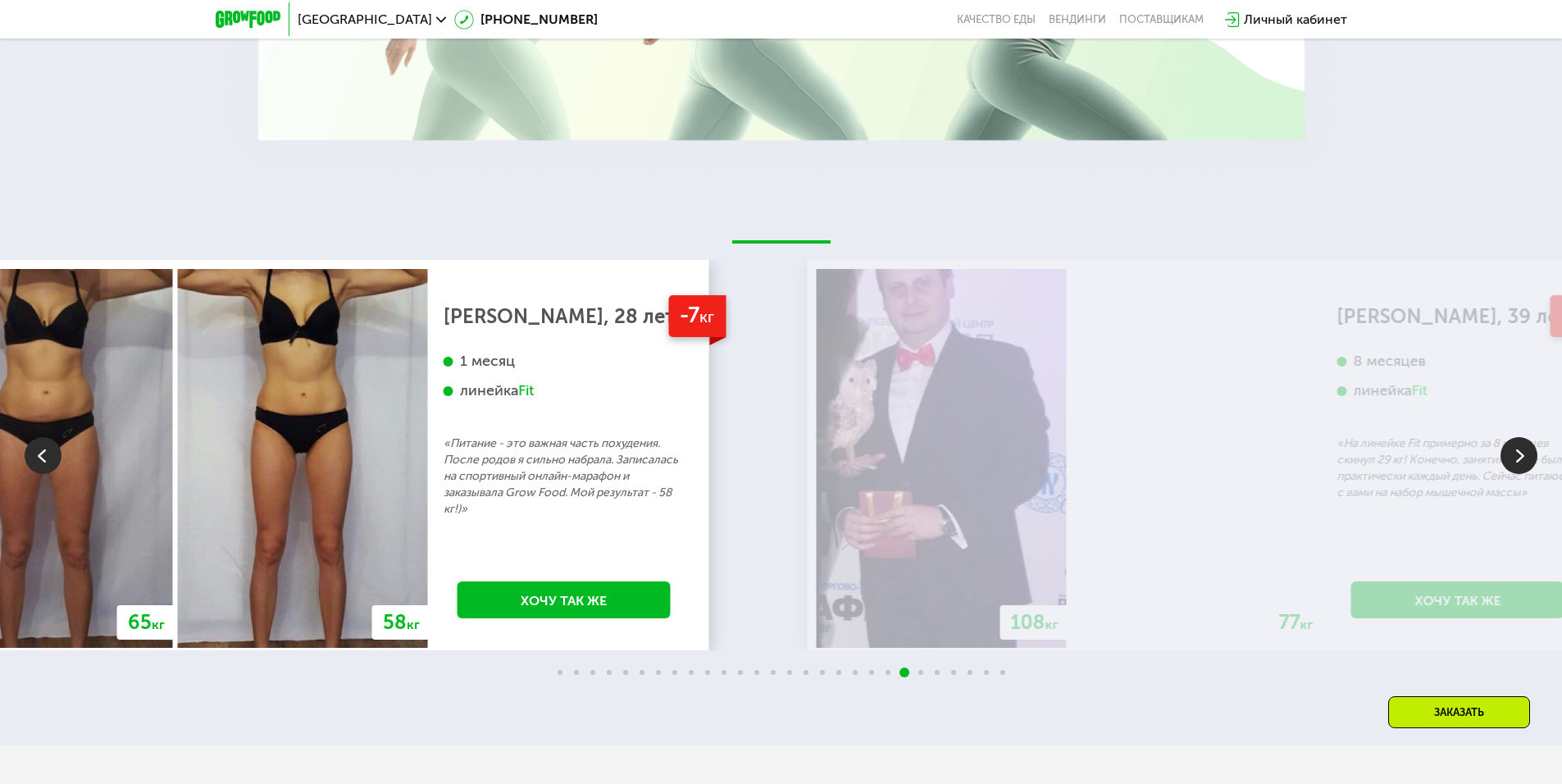
click at [443, 440] on p "«Питание - это важная часть похудения. После родов я сильно набрала. Записалась…" at bounding box center [564, 476] width 241 height 82
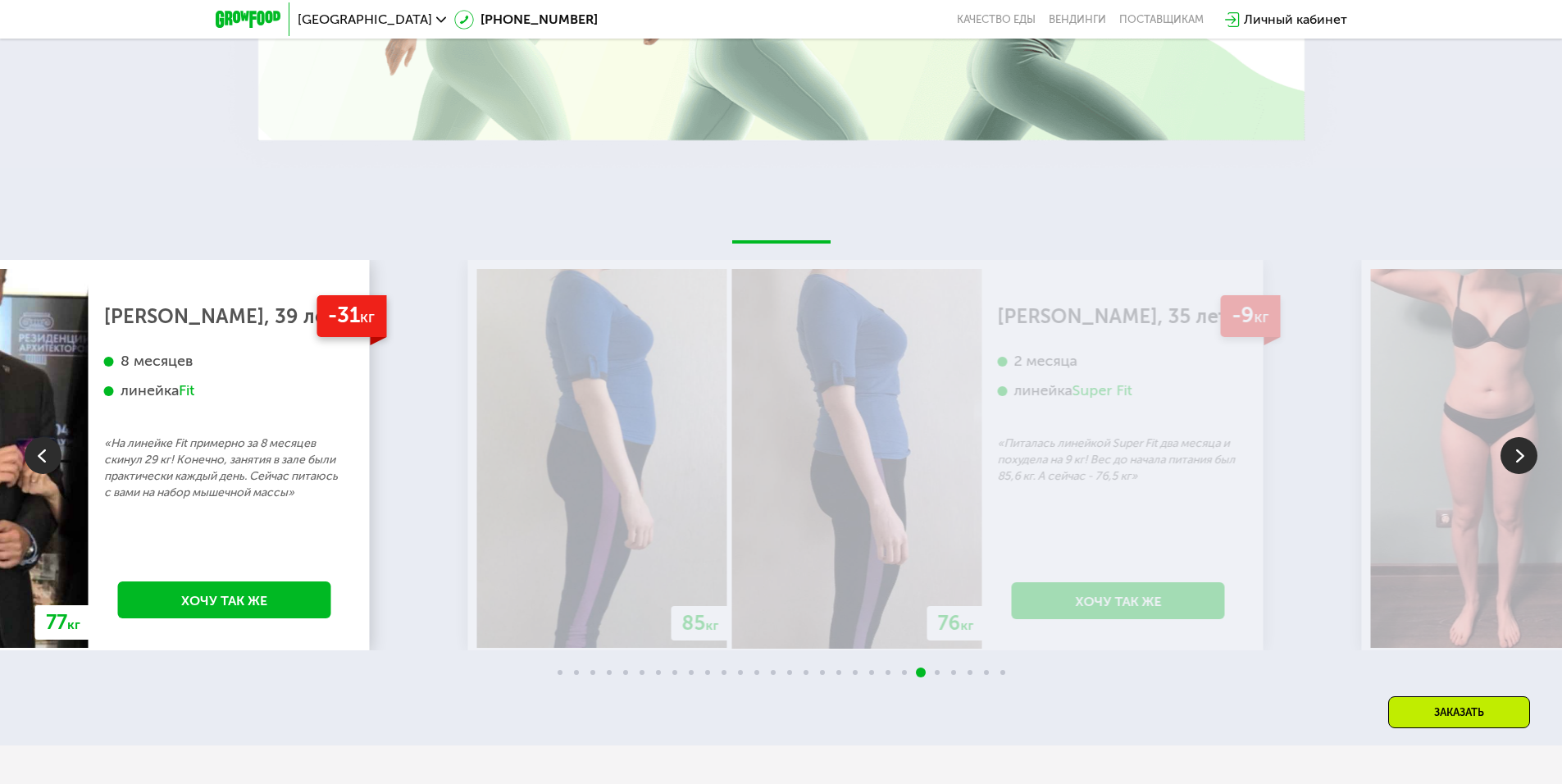
click at [247, 510] on div "-31 кг [PERSON_NAME], 39 лет 8 месяцев линейка Fit «На линейке Fit примерно за …" at bounding box center [225, 458] width 272 height 379
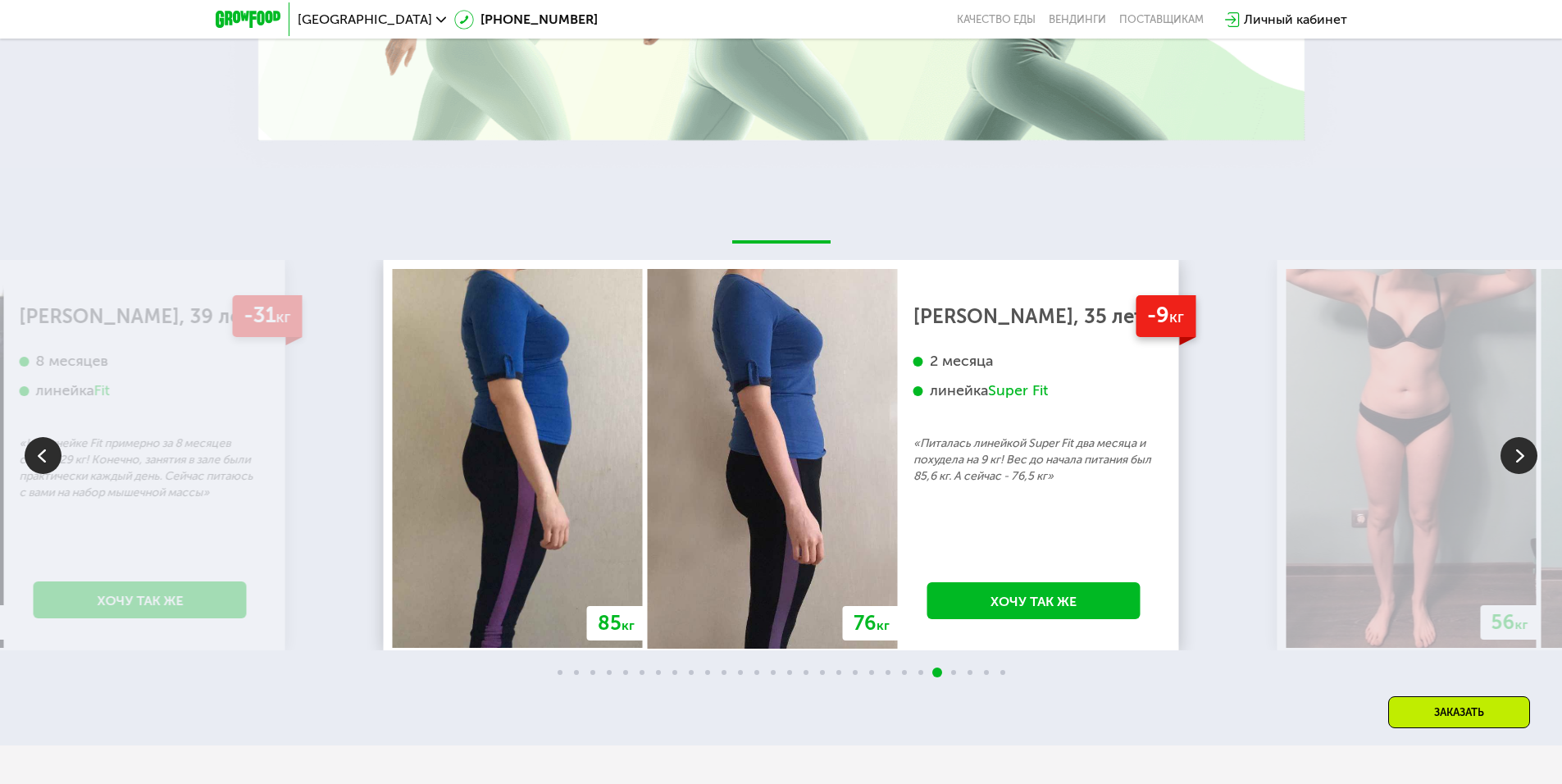
click at [898, 584] on div "-9 кг [PERSON_NAME], 35 лет 2 месяца линейка Super Fit «Питалась линейкой Super…" at bounding box center [1033, 458] width 272 height 379
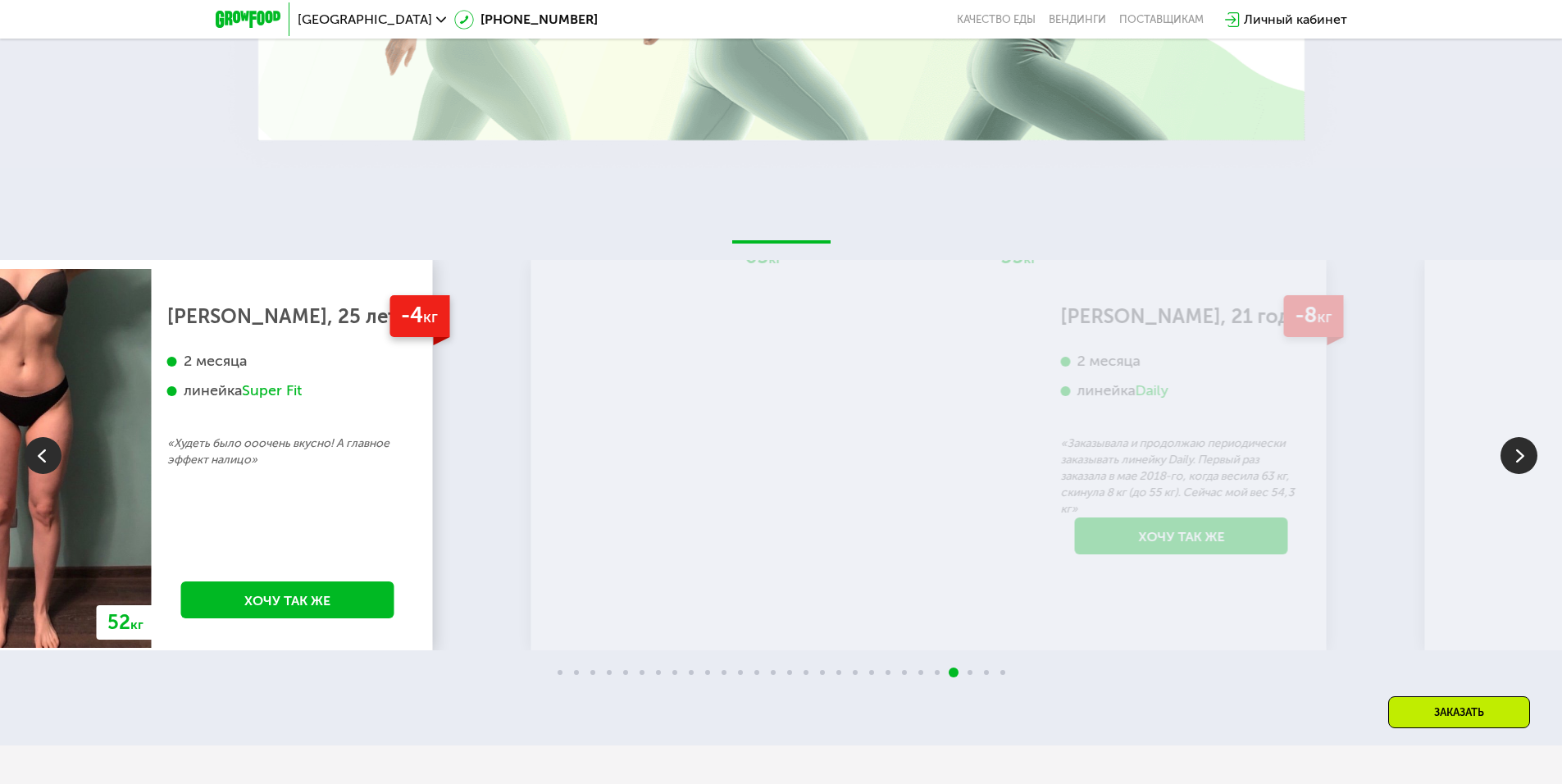
click at [238, 591] on div "-4 кг [PERSON_NAME], 25 лет 2 месяца линейка Super Fit «Худеть было ооочень вку…" at bounding box center [287, 458] width 272 height 379
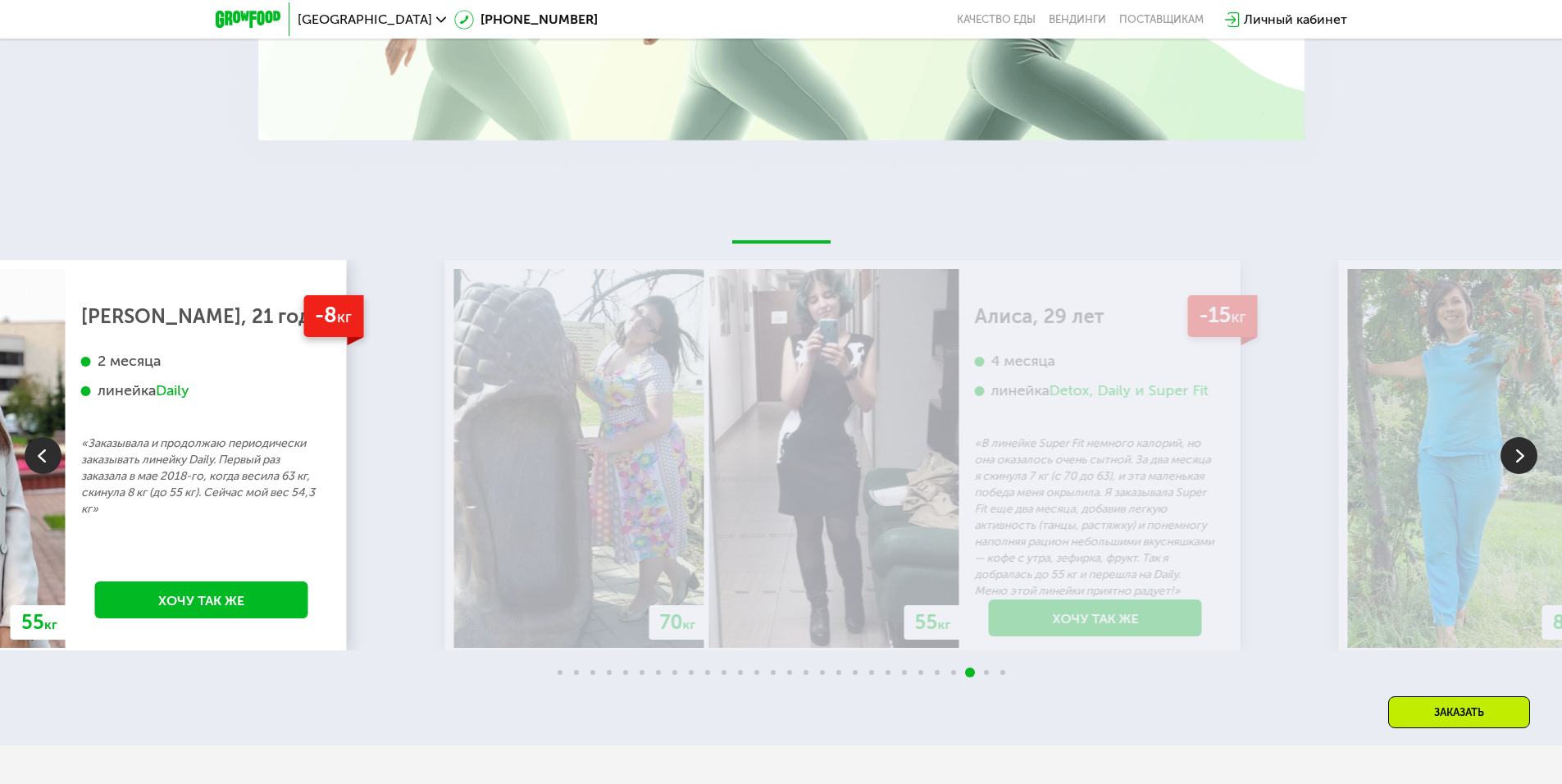
click at [181, 507] on p "«Заказывала и продолжаю периодически заказывать линейку Daily. Первый раз заказ…" at bounding box center [202, 476] width 241 height 82
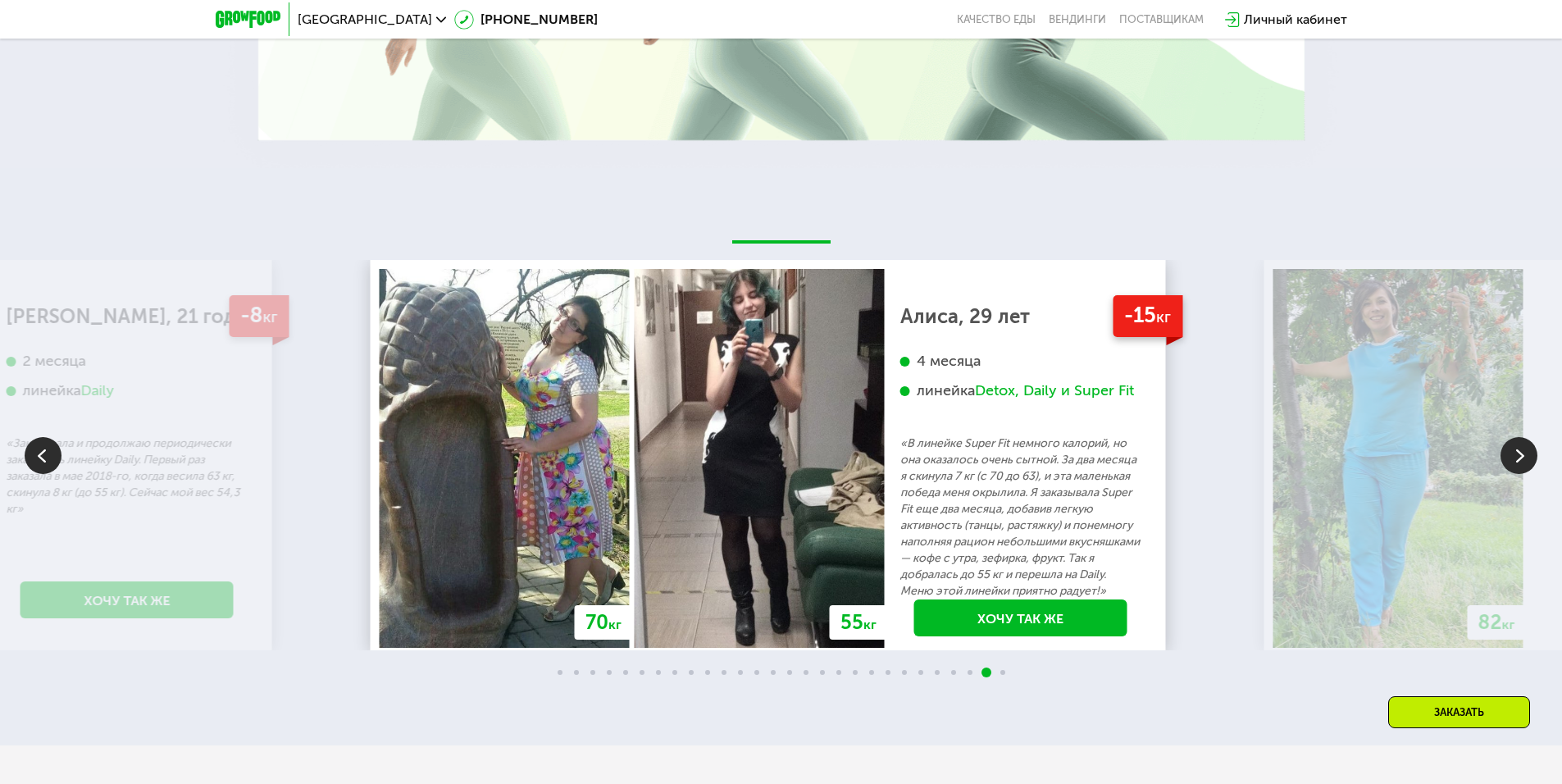
click at [900, 543] on p "«В линейке Super Fit немного калорий, но она оказалось очень сытной. За два мес…" at bounding box center [1021, 517] width 241 height 164
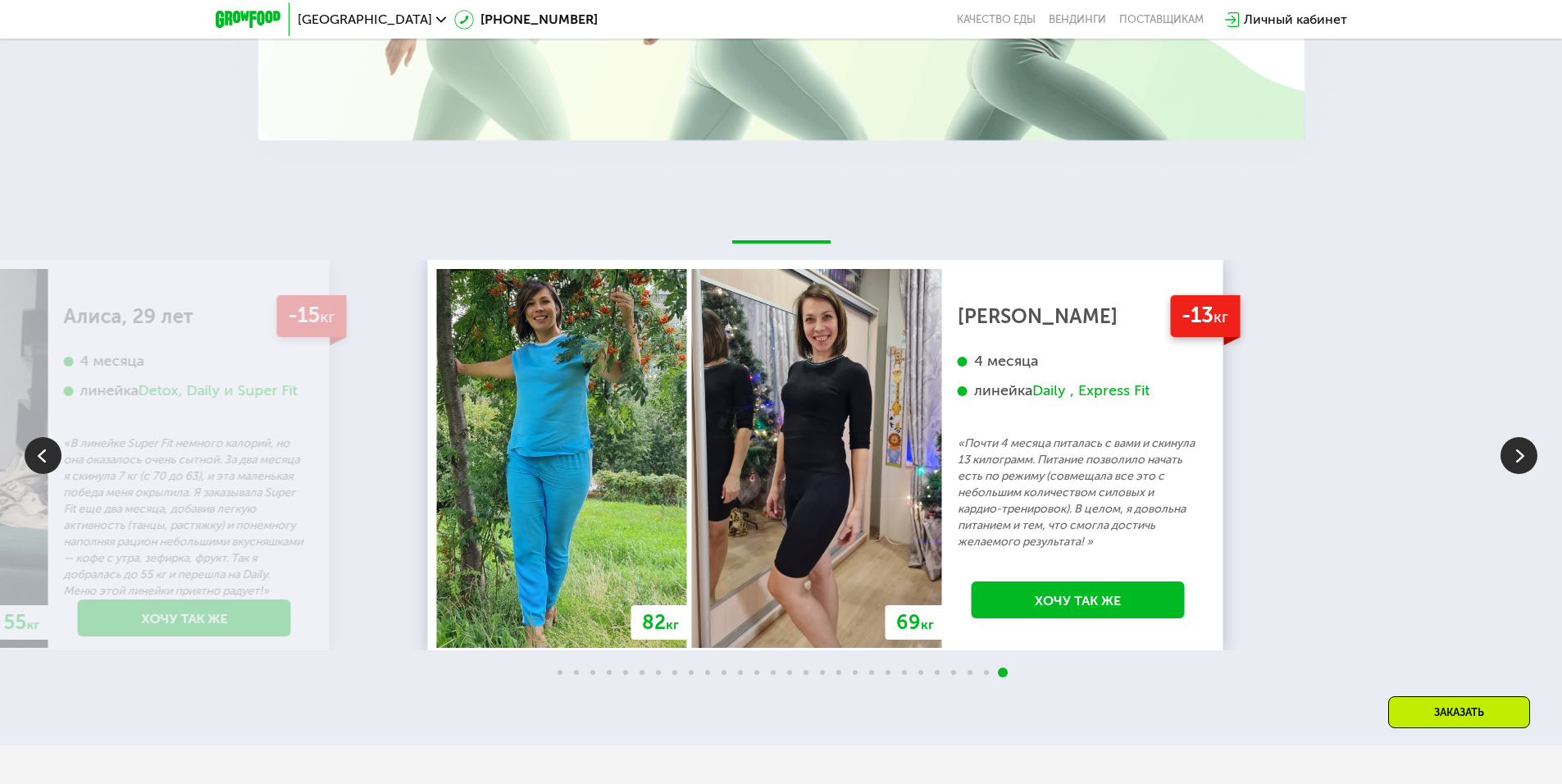
click at [687, 455] on img at bounding box center [562, 458] width 250 height 379
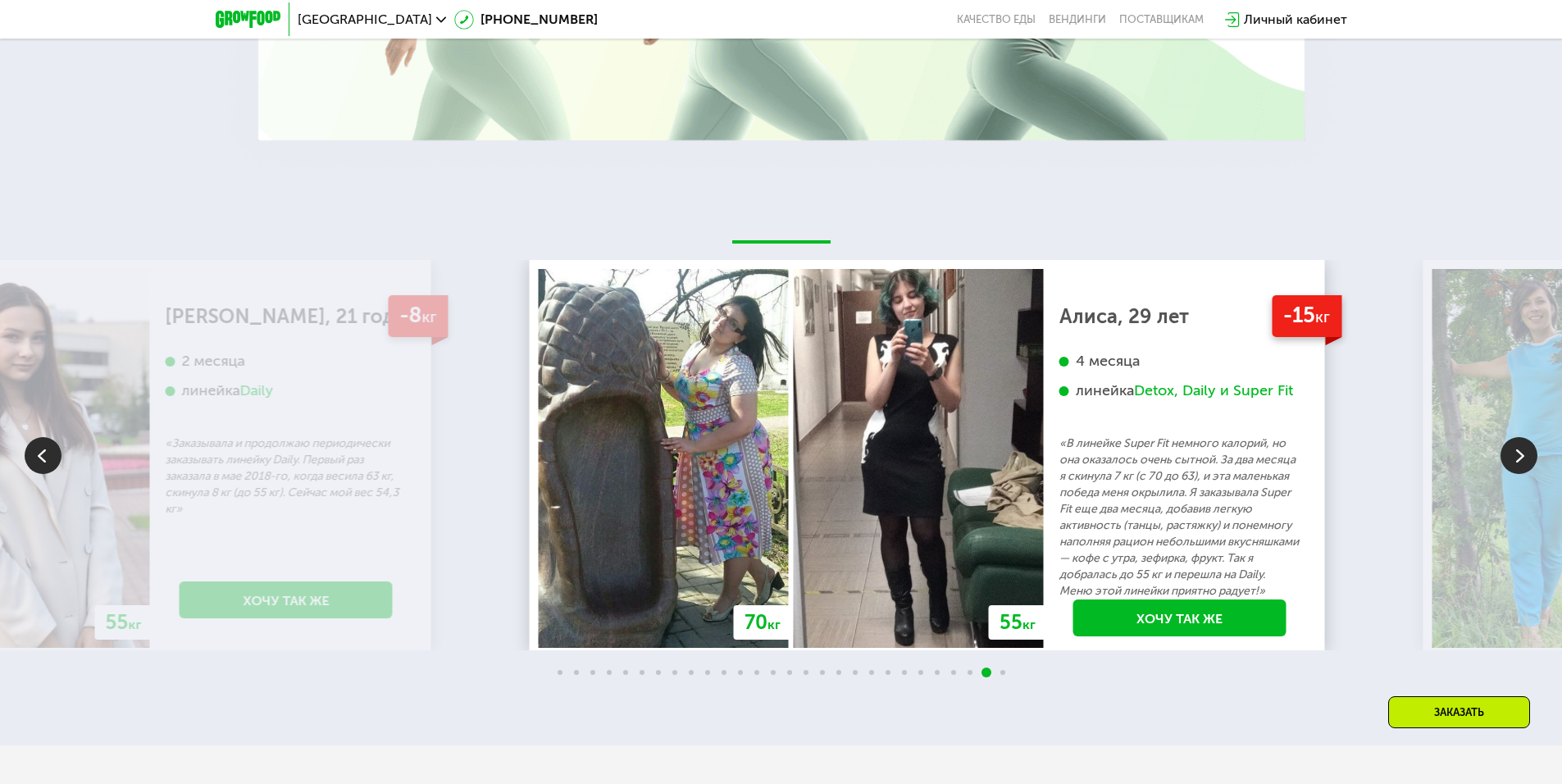
click at [1044, 450] on img at bounding box center [919, 458] width 250 height 379
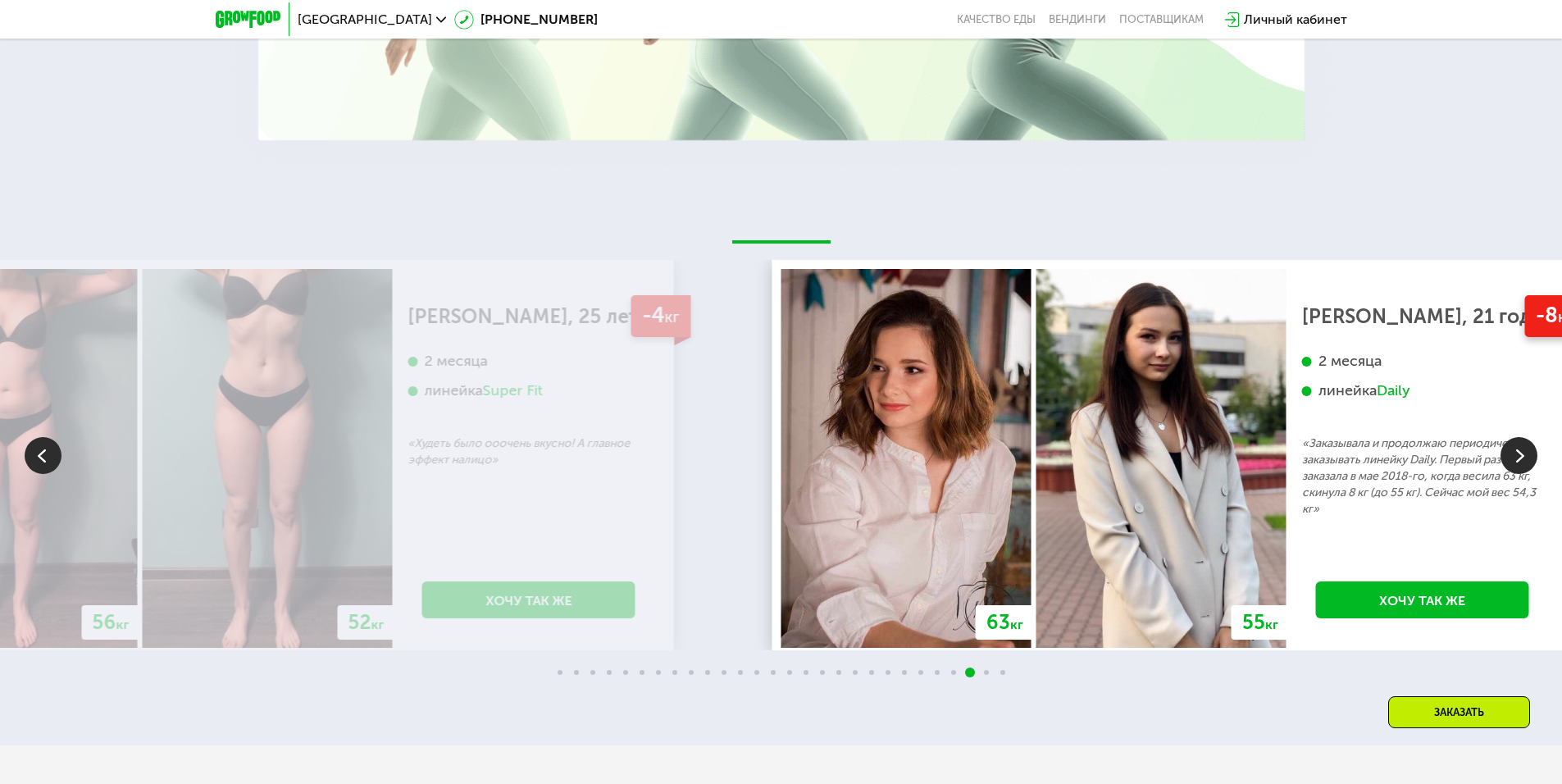
click at [1226, 460] on img at bounding box center [1161, 458] width 250 height 379
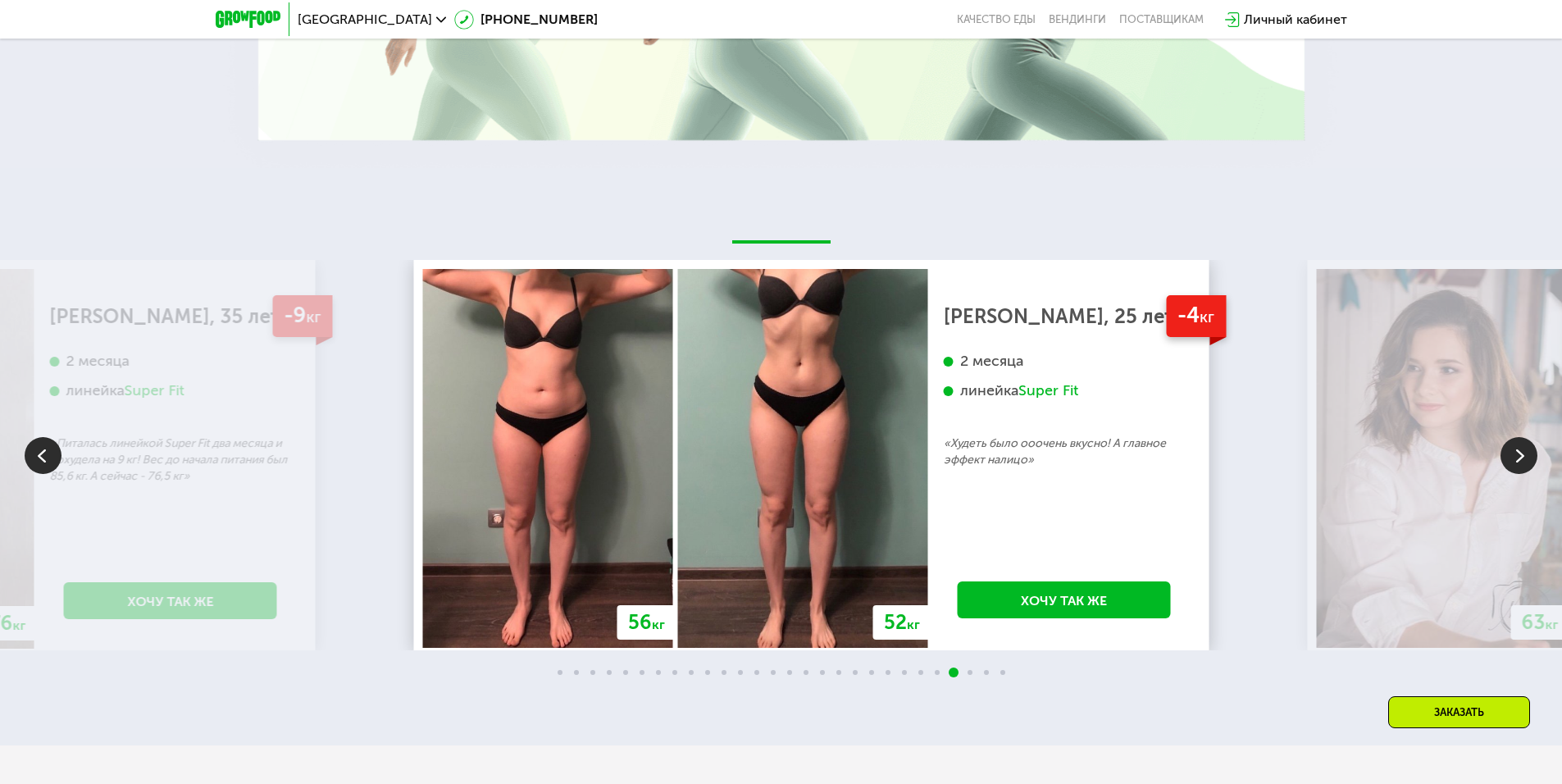
click at [928, 448] on img at bounding box center [803, 458] width 250 height 379
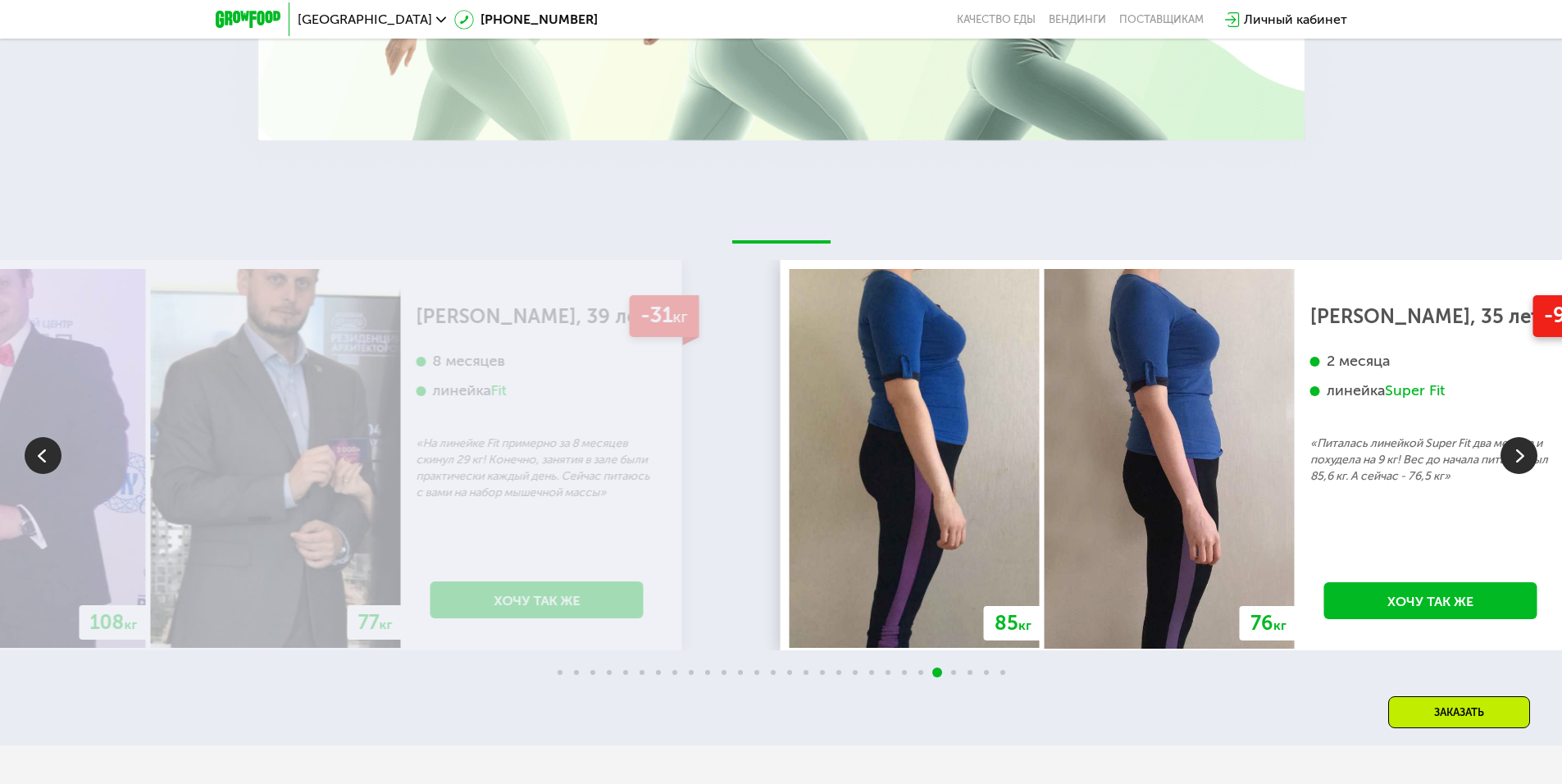
click at [1248, 418] on img at bounding box center [1170, 458] width 250 height 379
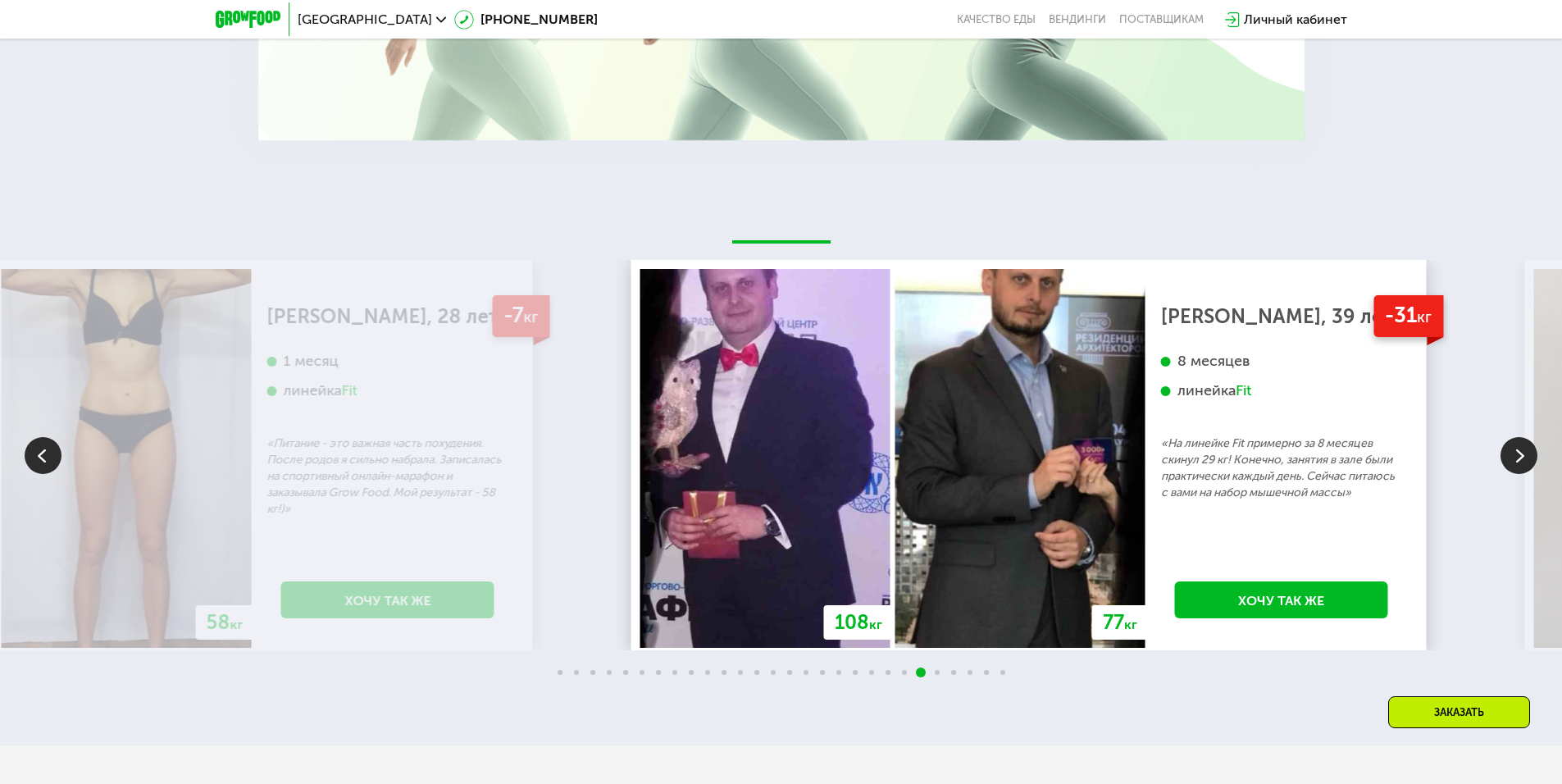
click at [1145, 425] on img at bounding box center [1020, 458] width 250 height 379
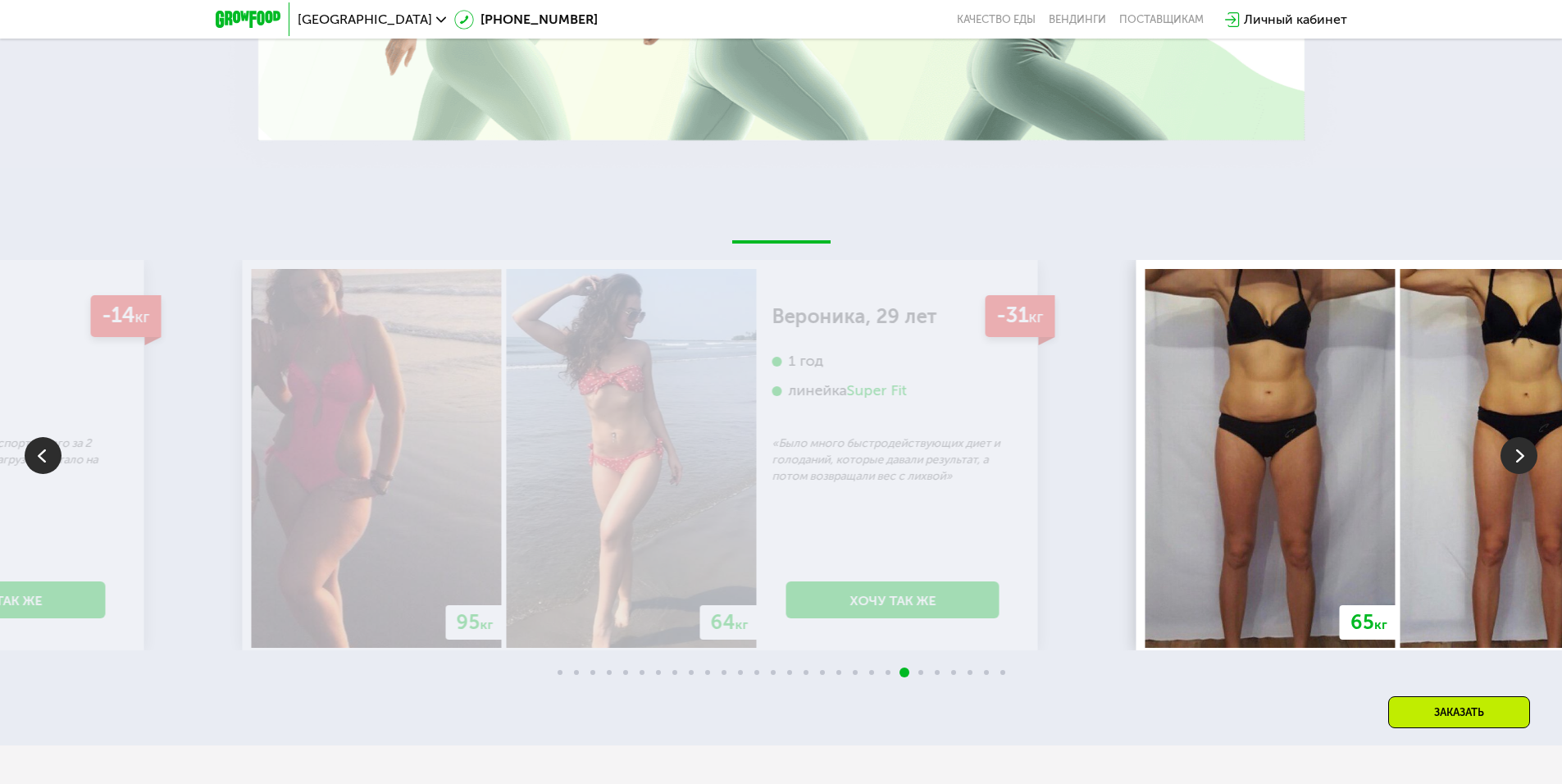
click at [1238, 440] on img at bounding box center [1270, 458] width 250 height 379
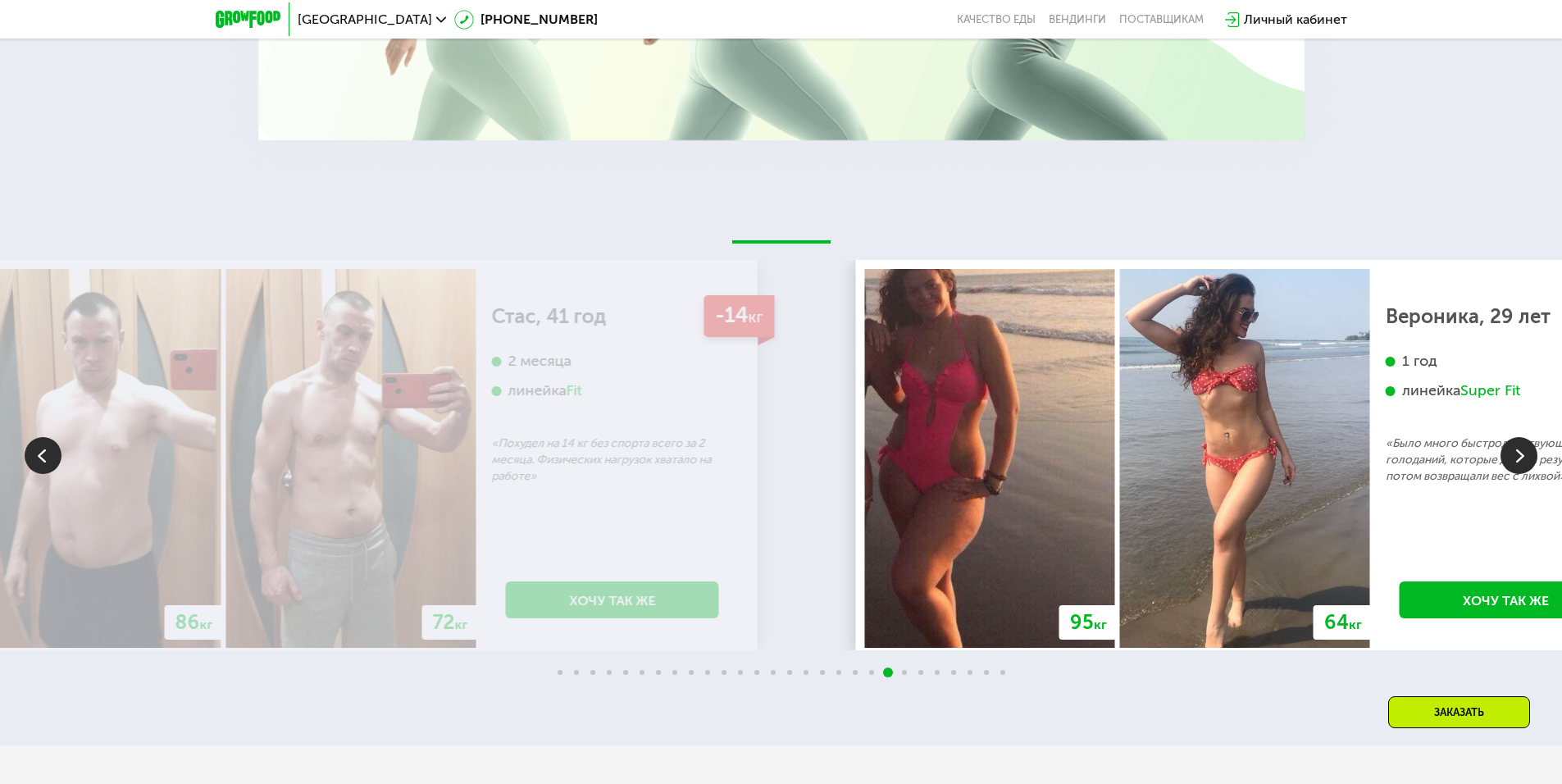
click at [1085, 463] on img at bounding box center [990, 458] width 250 height 379
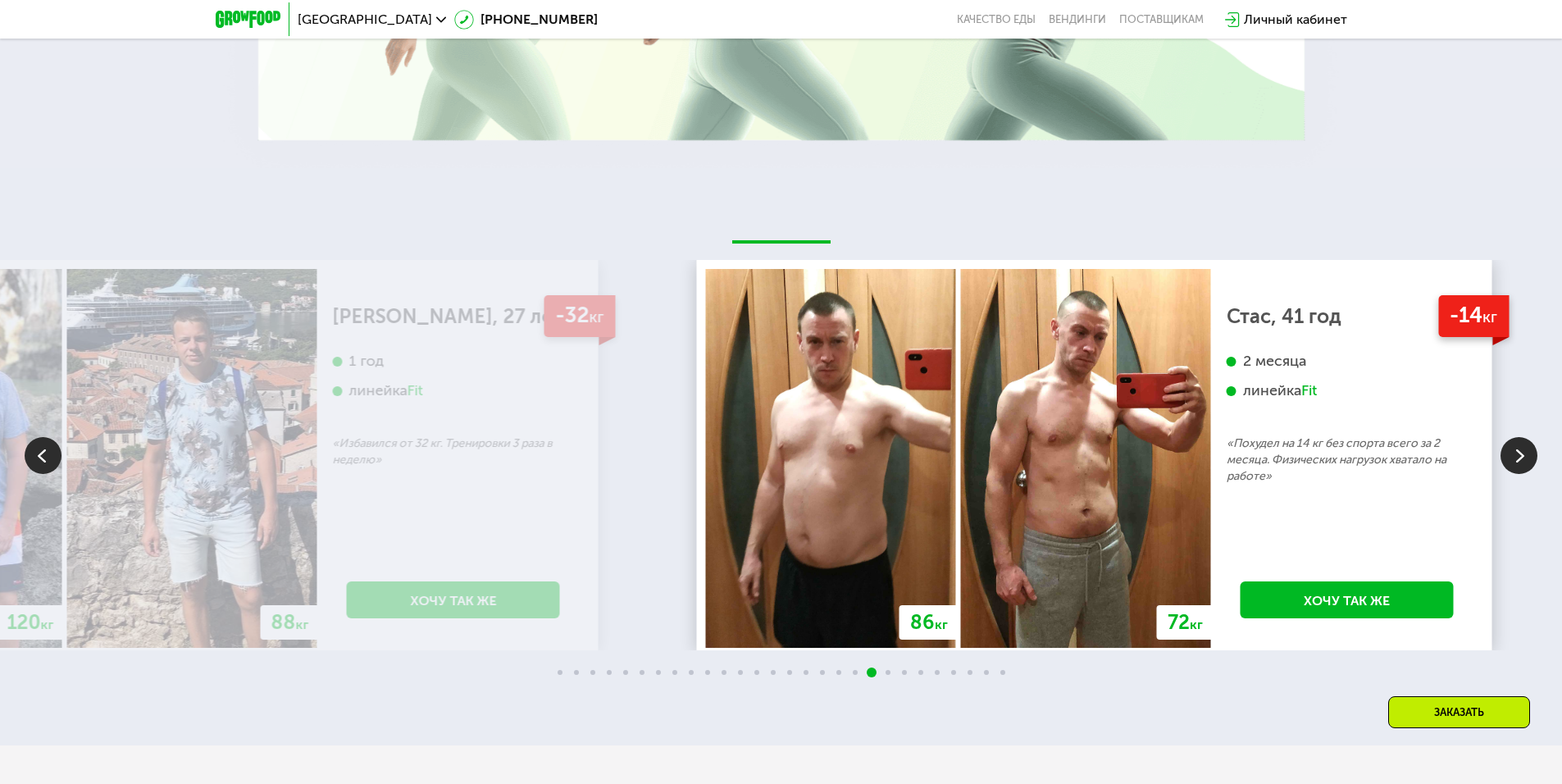
click at [956, 470] on img at bounding box center [831, 458] width 250 height 379
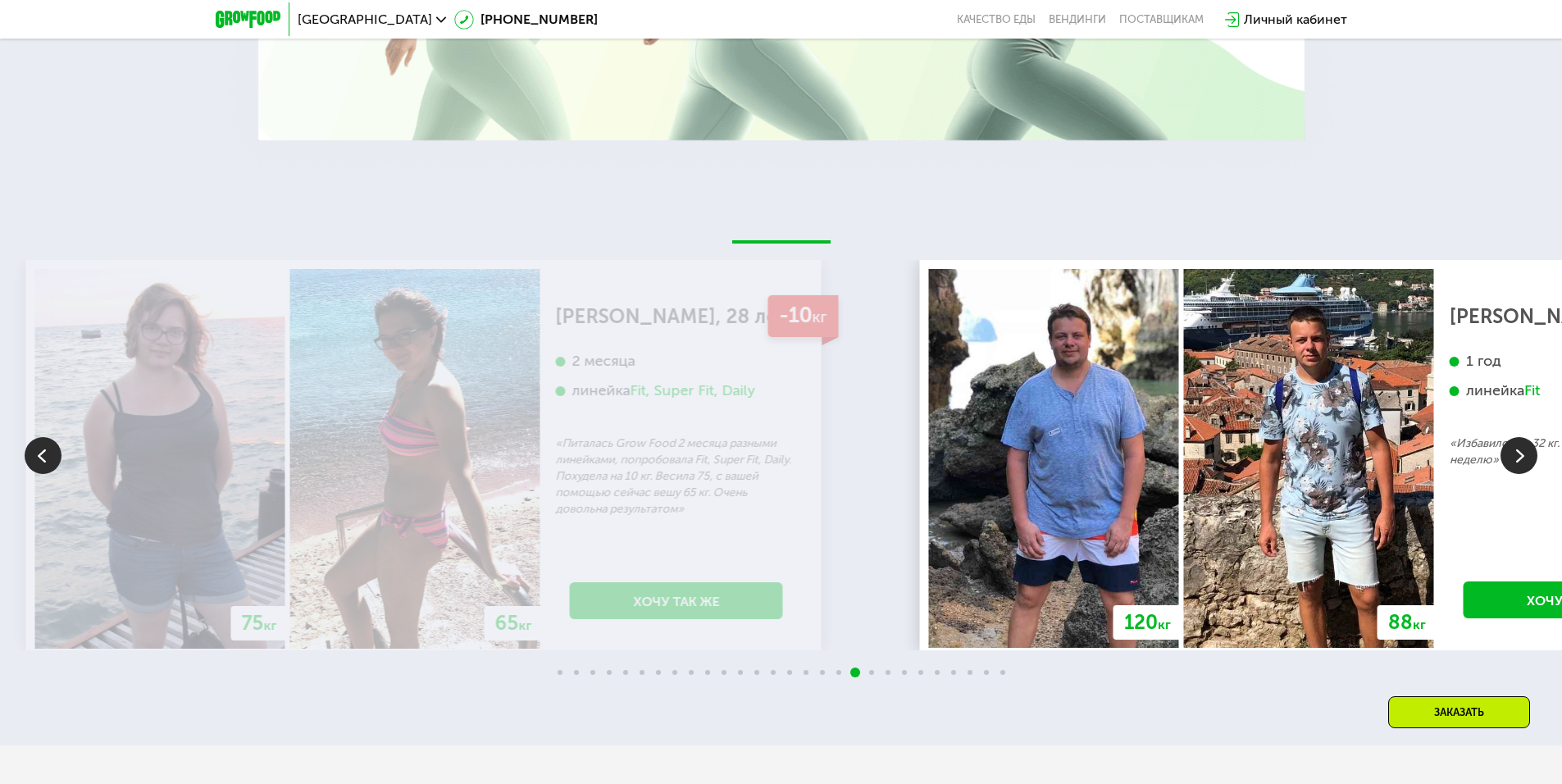
click at [1179, 491] on img at bounding box center [1054, 458] width 250 height 379
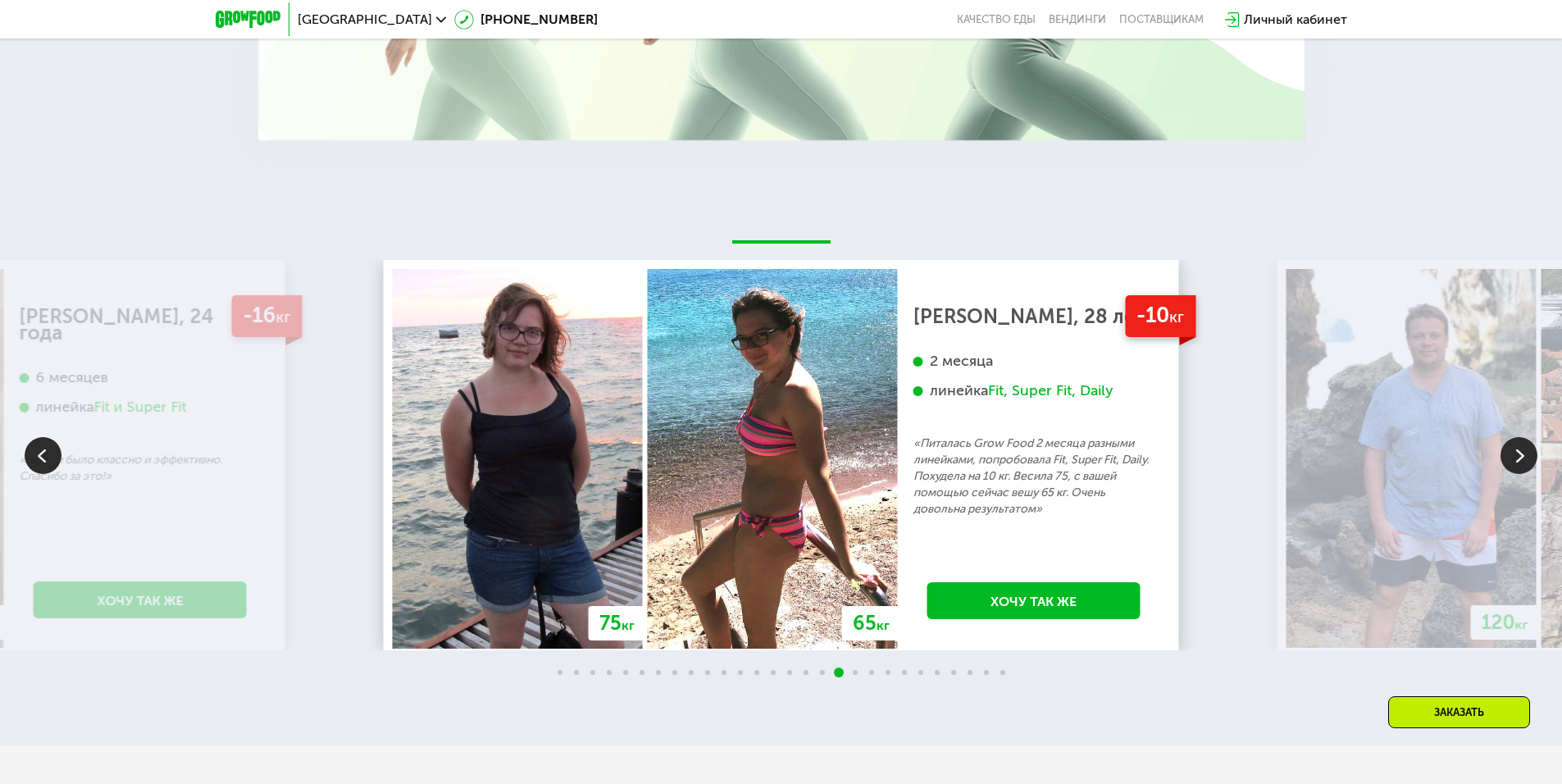
click at [643, 496] on img at bounding box center [518, 458] width 250 height 379
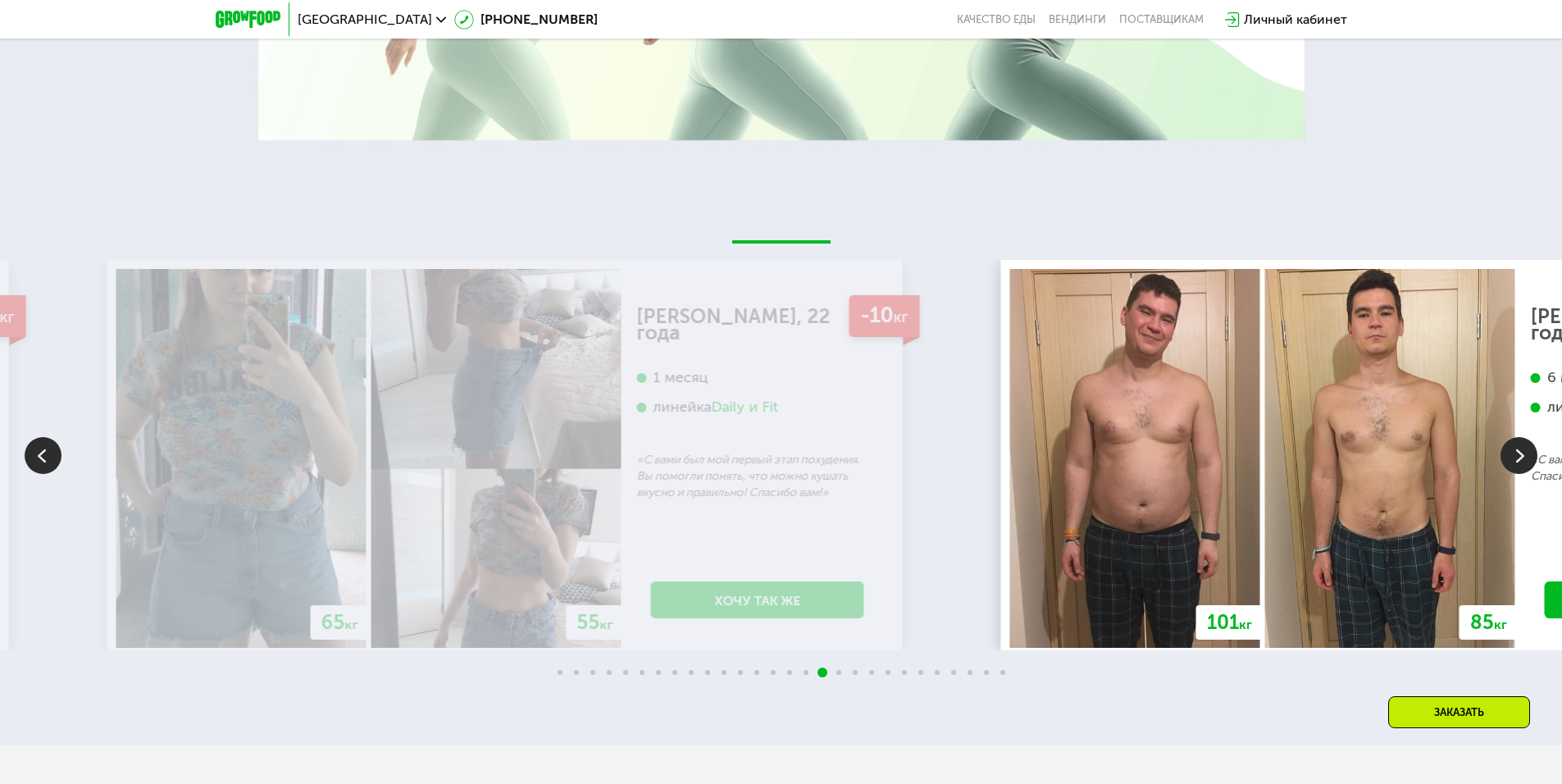
click at [1260, 510] on img at bounding box center [1135, 458] width 250 height 379
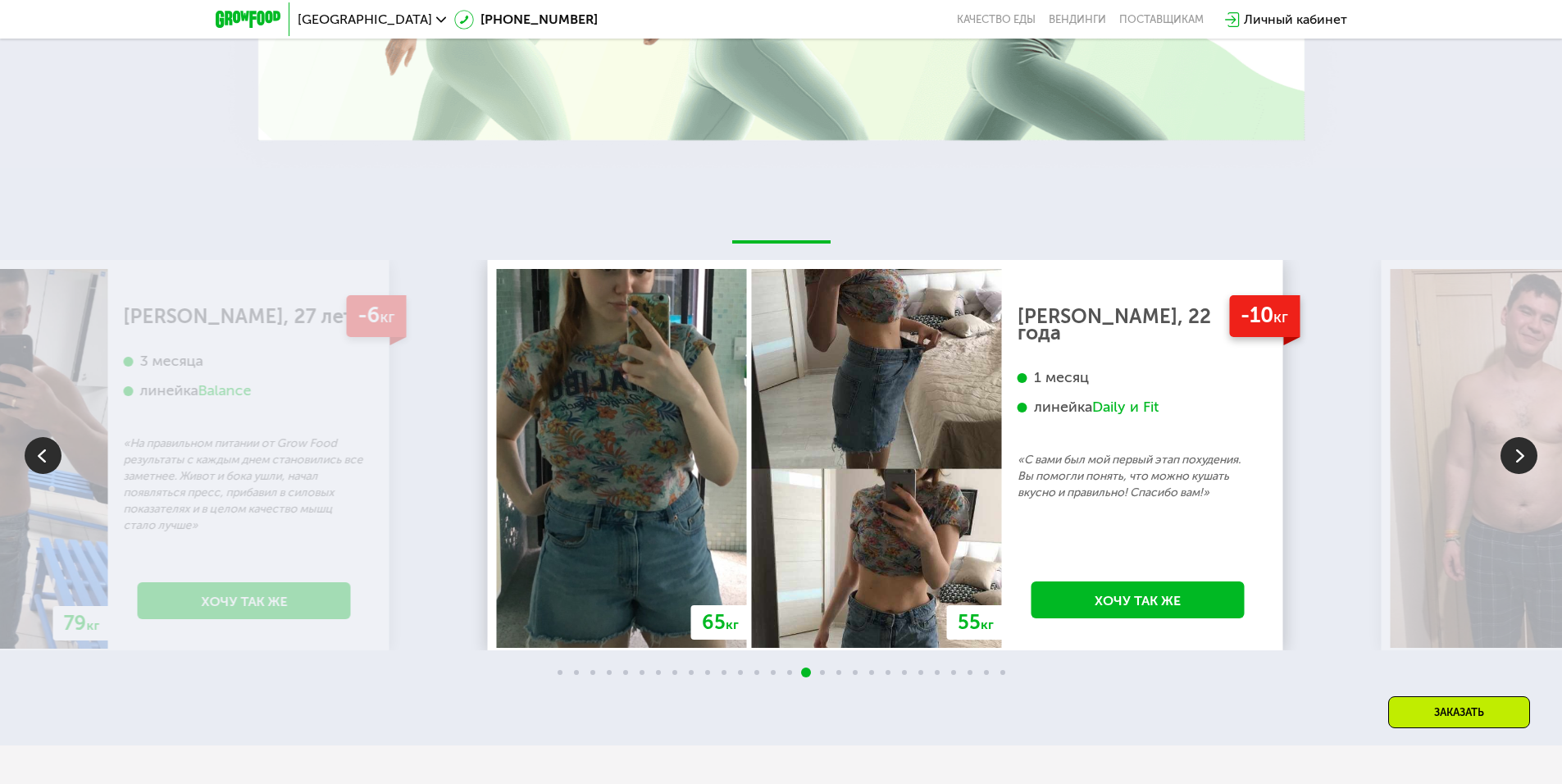
click at [1002, 510] on img at bounding box center [877, 458] width 250 height 379
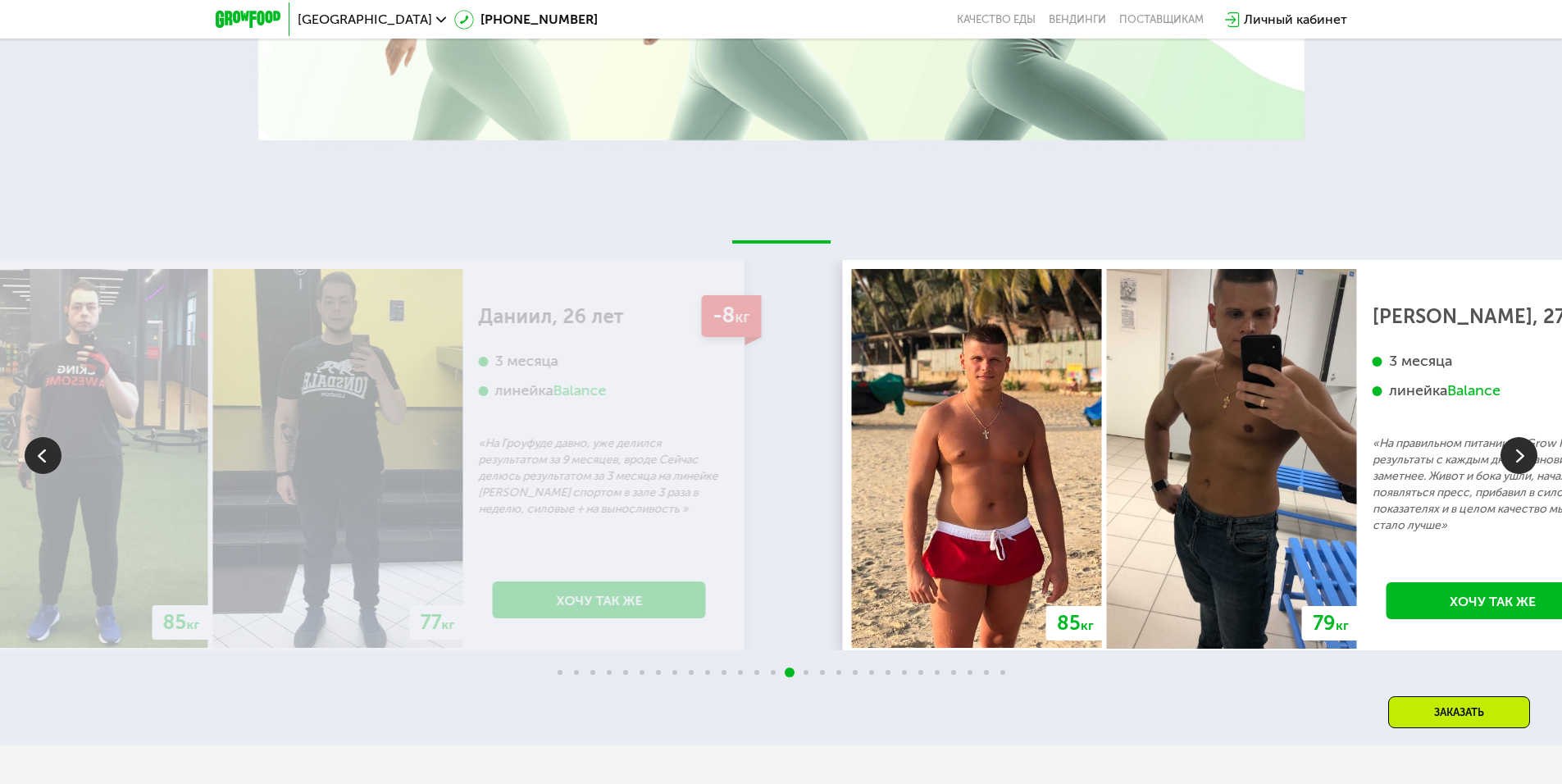
click at [1102, 504] on img at bounding box center [977, 458] width 250 height 379
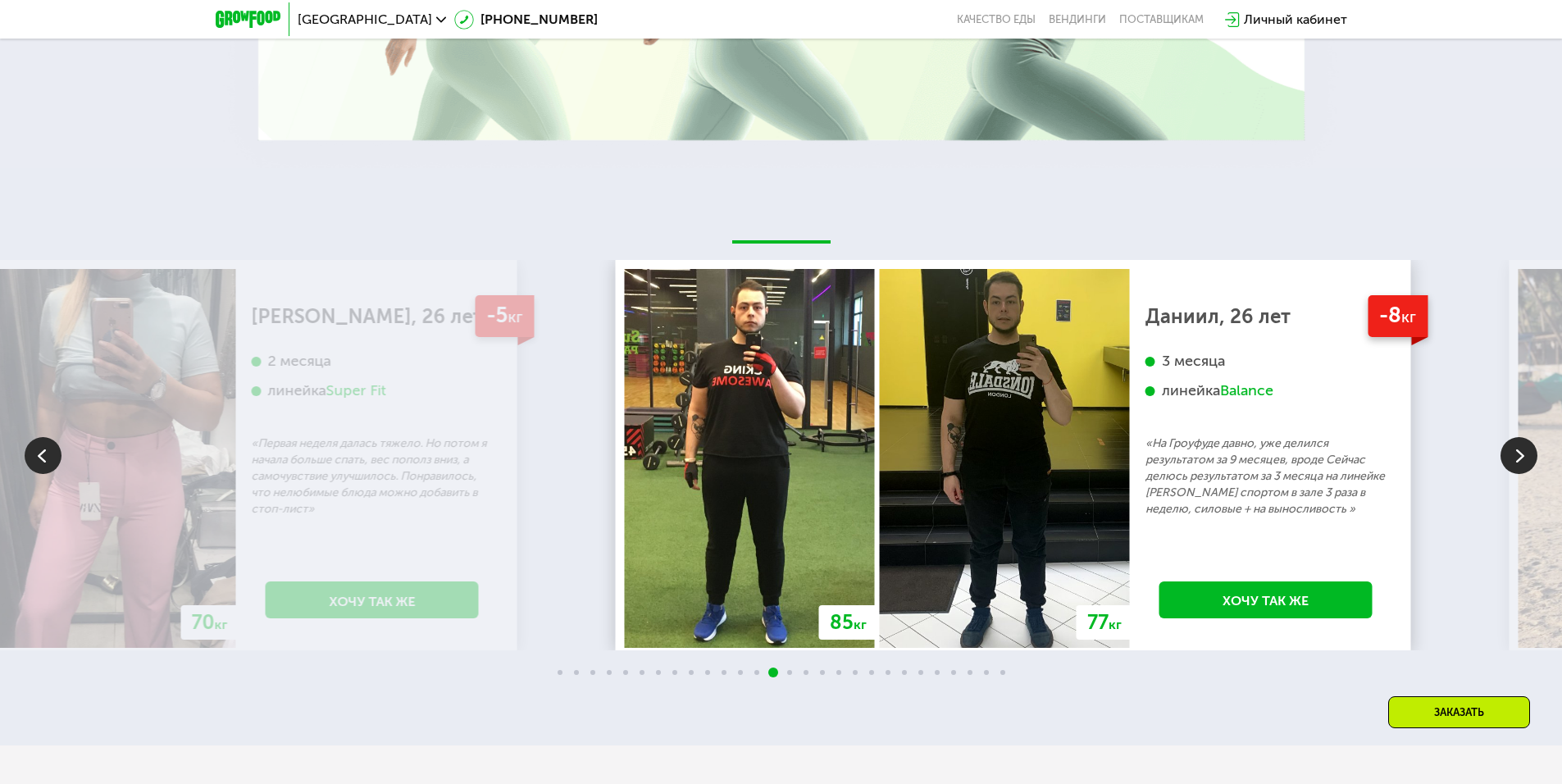
click at [1129, 506] on img at bounding box center [1005, 458] width 250 height 379
